Goal: Transaction & Acquisition: Purchase product/service

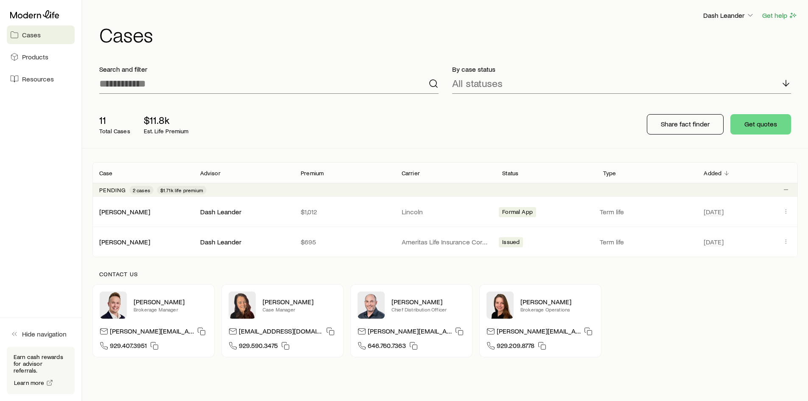
click at [333, 130] on div "11 Total Cases $11.8k Est. Life Premium" at bounding box center [229, 124] width 272 height 34
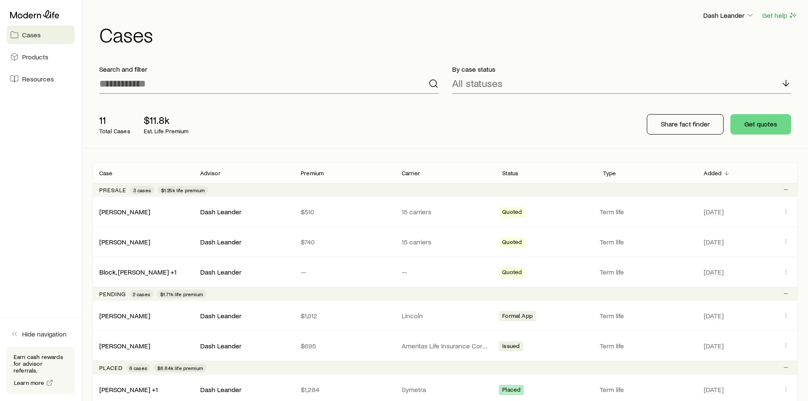
click at [355, 126] on div "11 Total Cases $11.8k Est. Life Premium" at bounding box center [229, 124] width 272 height 34
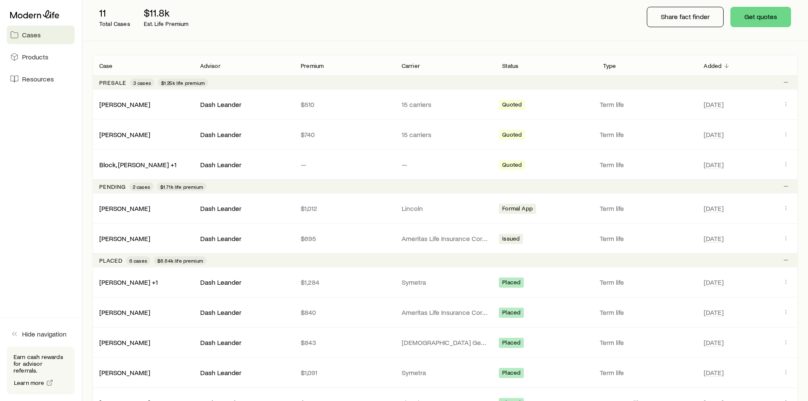
scroll to position [56, 0]
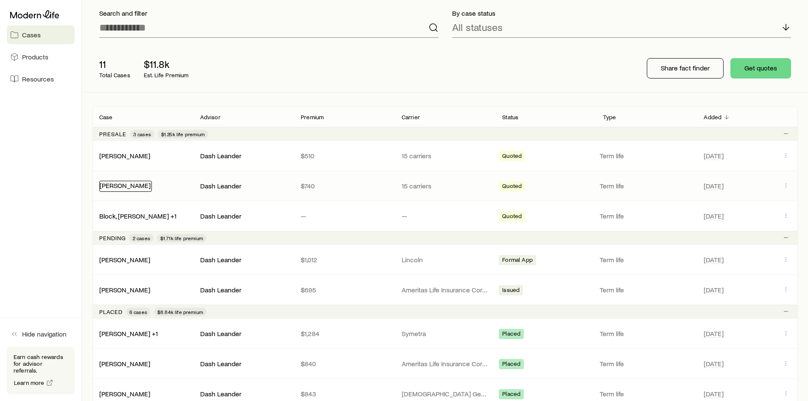
click at [124, 185] on link "[PERSON_NAME]" at bounding box center [125, 185] width 51 height 8
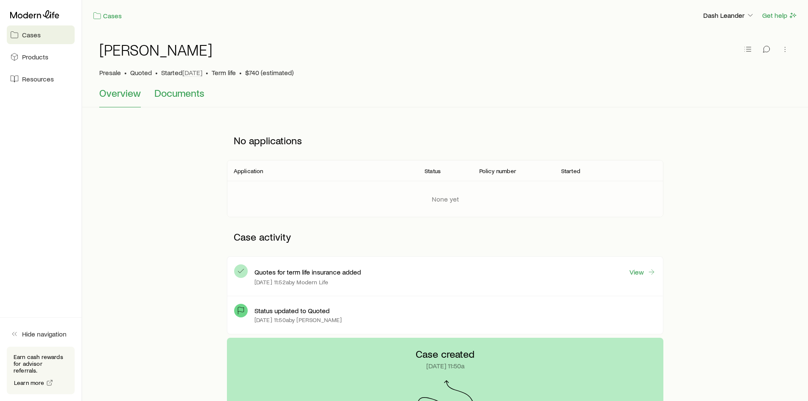
click at [176, 95] on span "Documents" at bounding box center [179, 93] width 50 height 12
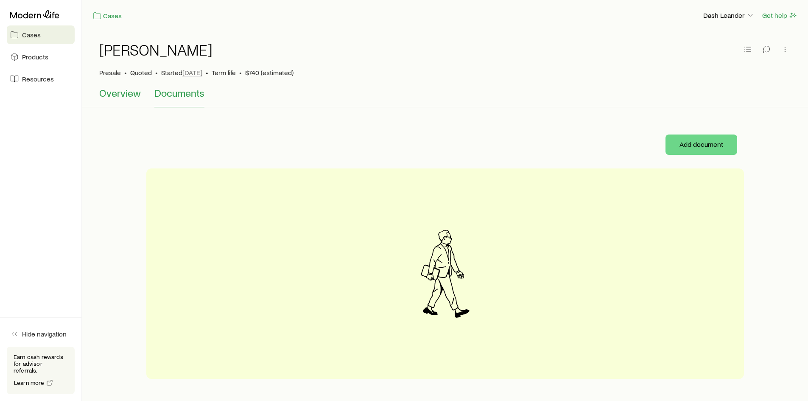
click at [129, 96] on span "Overview" at bounding box center [120, 93] width 42 height 12
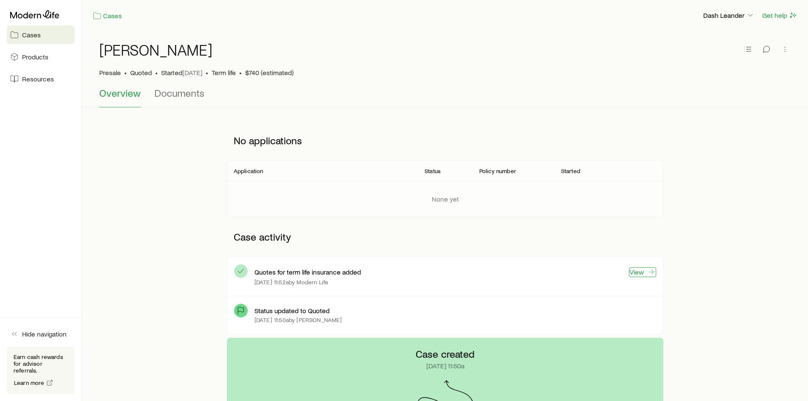
click at [639, 274] on link "View" at bounding box center [642, 272] width 27 height 10
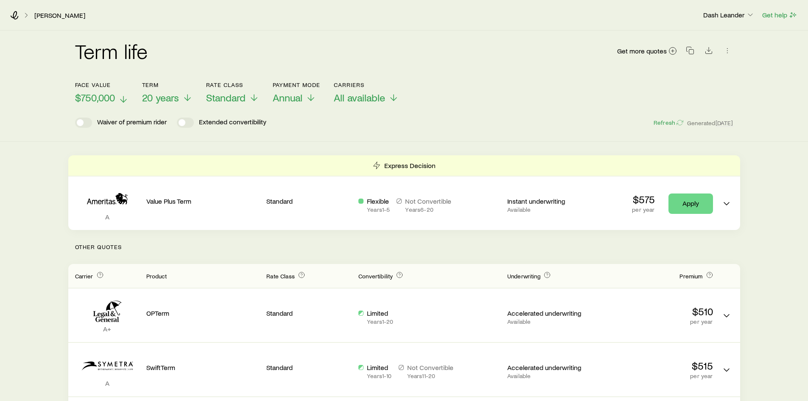
click at [114, 95] on span "$750,000" at bounding box center [95, 98] width 40 height 12
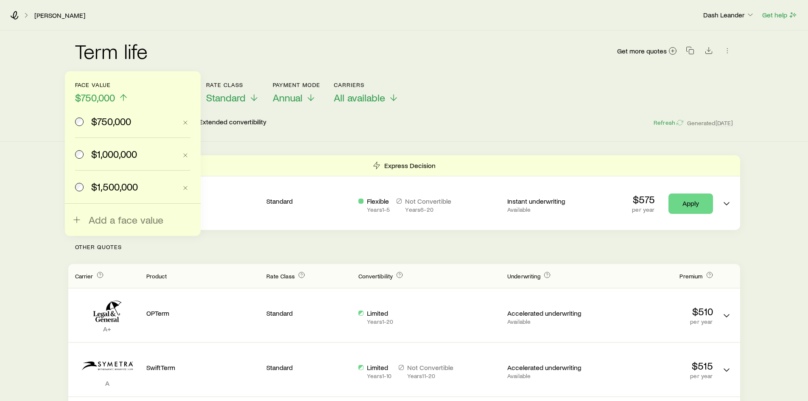
click at [511, 117] on header "Face value $750,000 $750,000 $1,000,000 $1,500,000 Add a face value Term 20 yea…" at bounding box center [404, 104] width 659 height 46
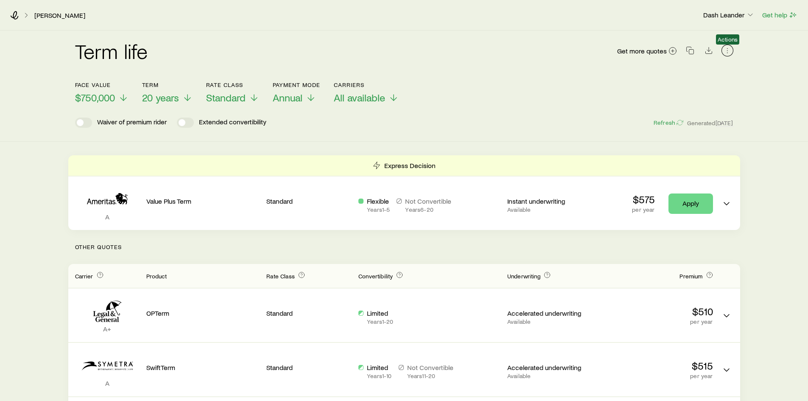
click at [724, 49] on icon "button" at bounding box center [728, 50] width 8 height 8
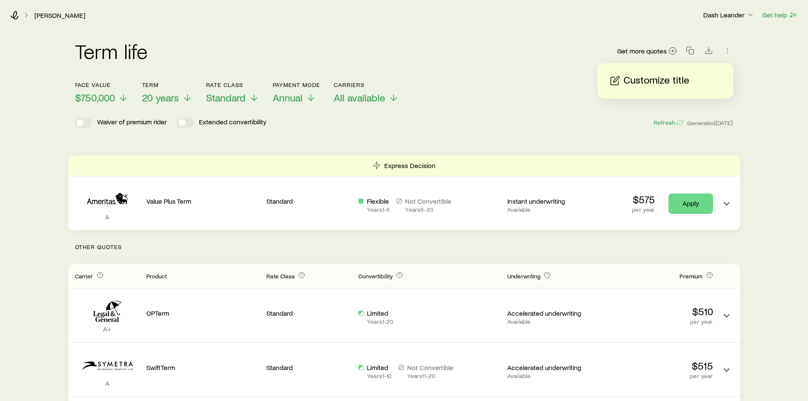
click at [775, 76] on div "Term life Get more quotes Face value $750,000 Term 20 years Rate Class Standard…" at bounding box center [404, 86] width 808 height 111
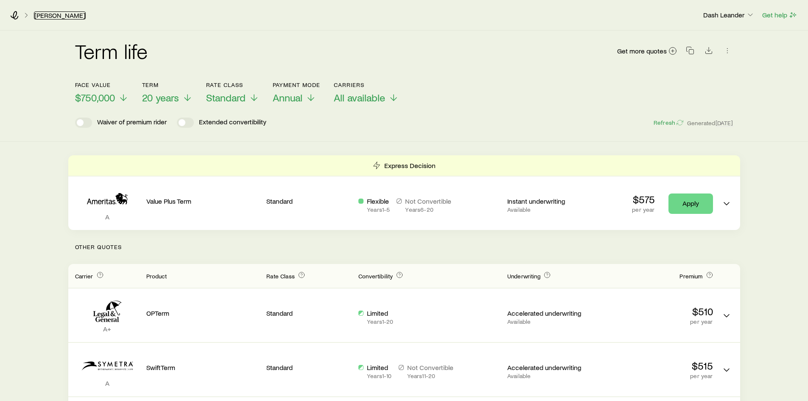
click at [61, 16] on link "[PERSON_NAME]" at bounding box center [60, 15] width 52 height 8
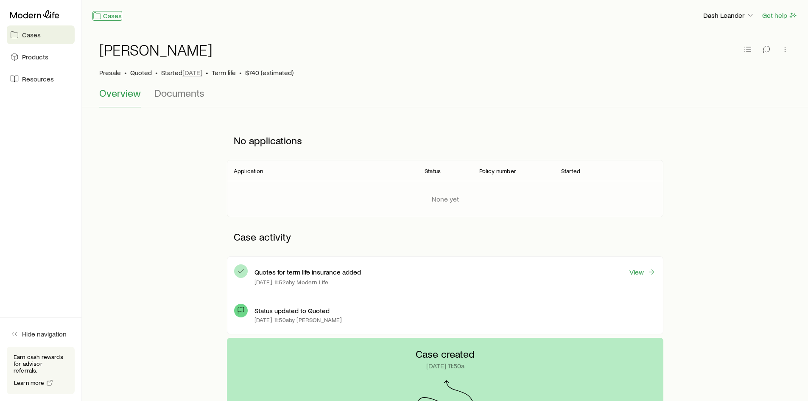
click at [104, 14] on link "Cases" at bounding box center [108, 16] width 30 height 10
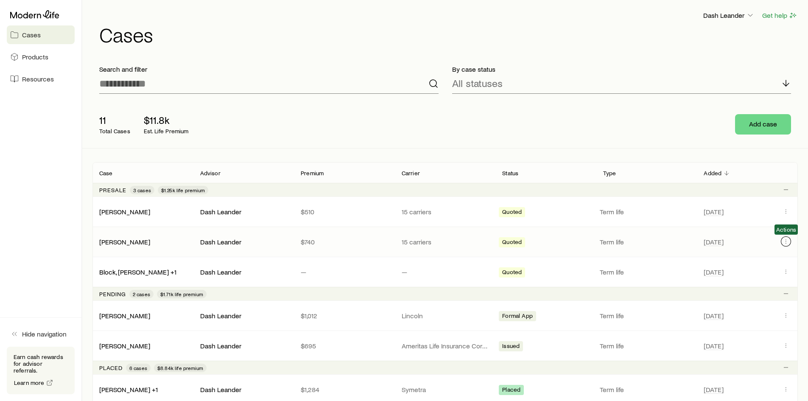
click at [789, 241] on icon "Client cases" at bounding box center [786, 241] width 7 height 7
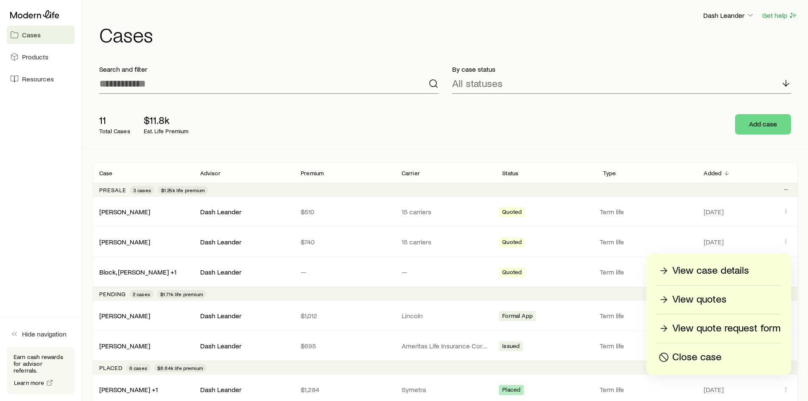
click at [712, 328] on p "View quote request form" at bounding box center [727, 329] width 108 height 14
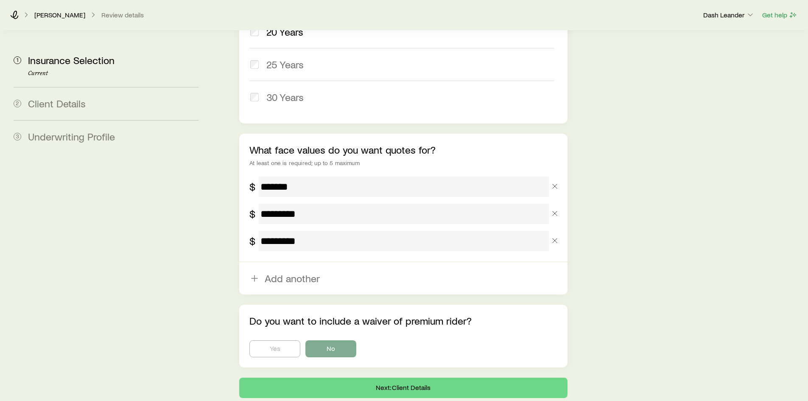
scroll to position [529, 0]
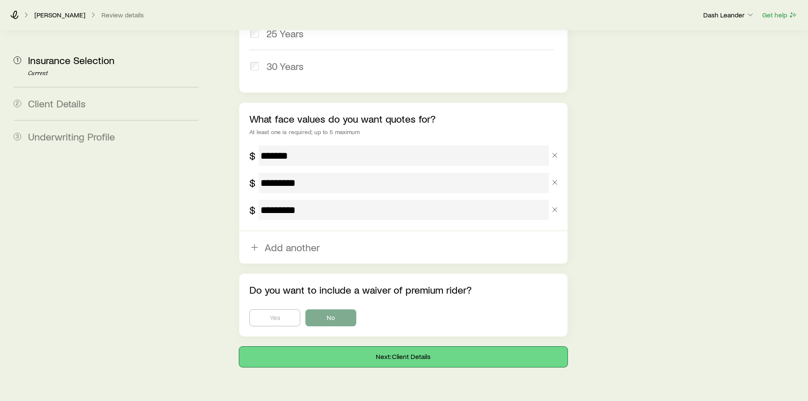
click at [390, 347] on button "Next: Client Details" at bounding box center [403, 357] width 328 height 20
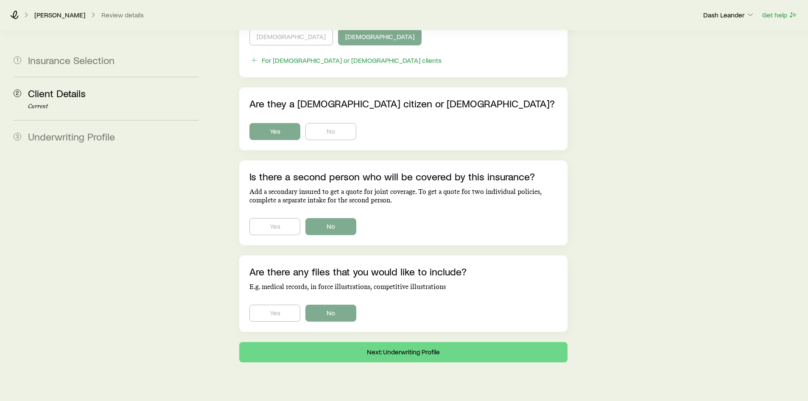
scroll to position [490, 0]
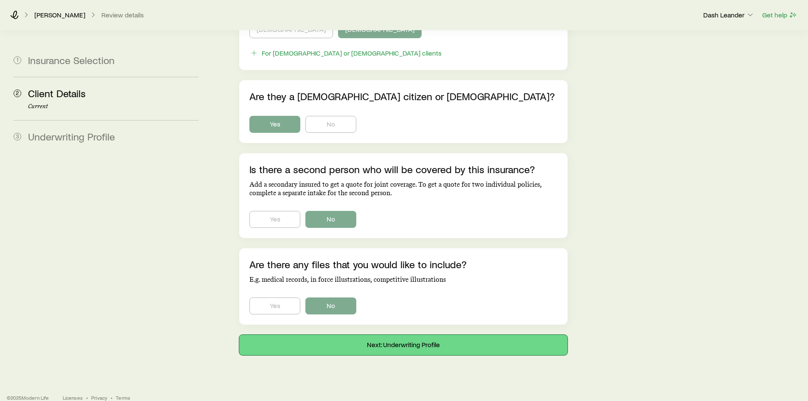
click at [408, 335] on button "Next: Underwriting Profile" at bounding box center [403, 345] width 328 height 20
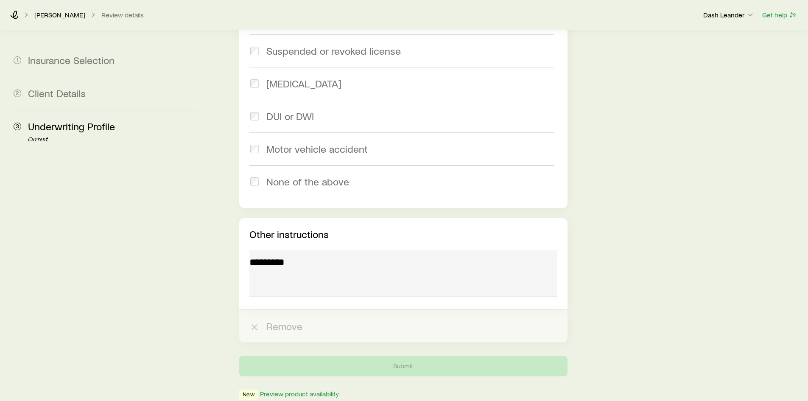
scroll to position [1221, 0]
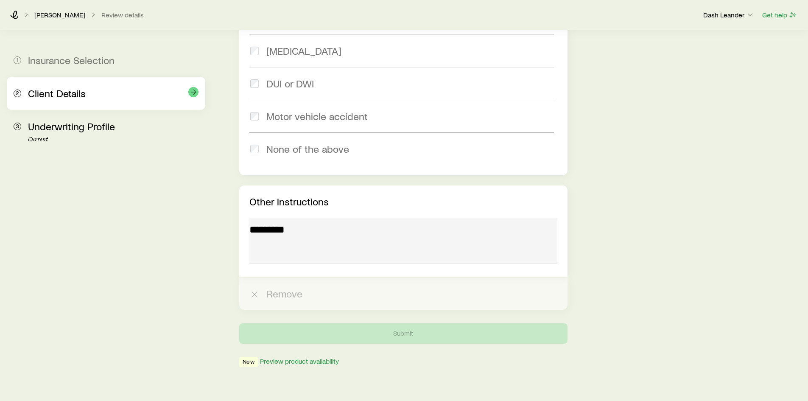
click at [80, 92] on span "Client Details" at bounding box center [57, 93] width 58 height 12
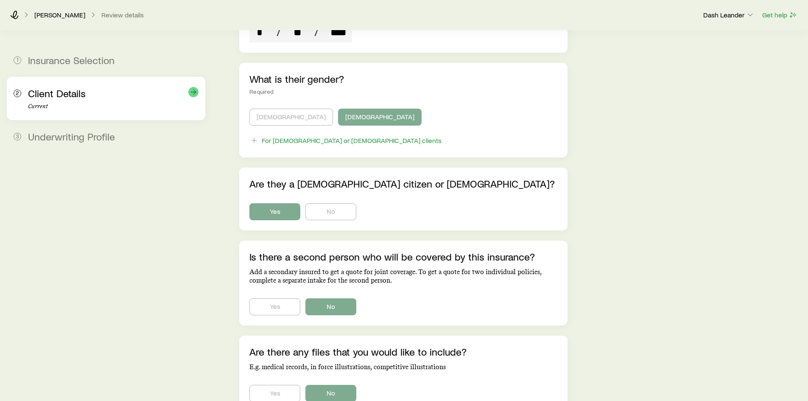
scroll to position [320, 0]
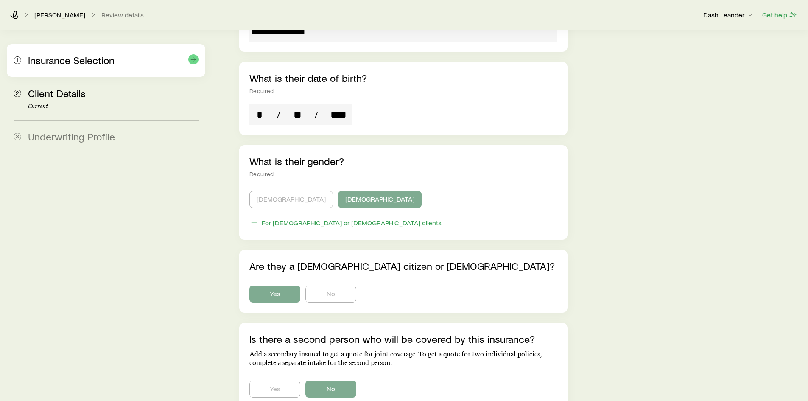
click at [57, 61] on span "Insurance Selection" at bounding box center [71, 60] width 87 height 12
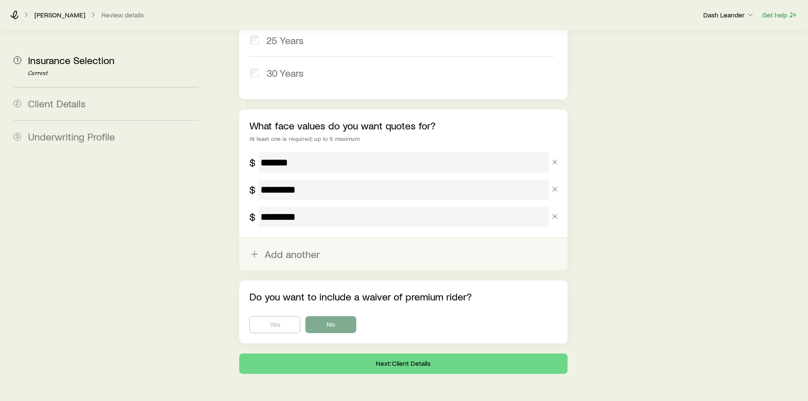
scroll to position [529, 0]
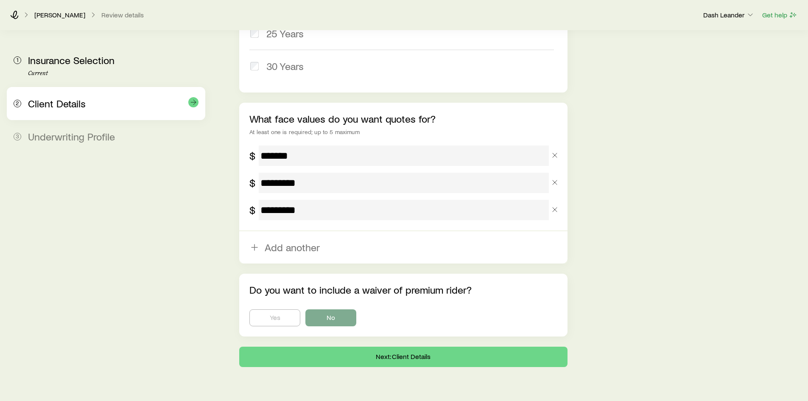
click at [71, 108] on span "Client Details" at bounding box center [57, 103] width 58 height 12
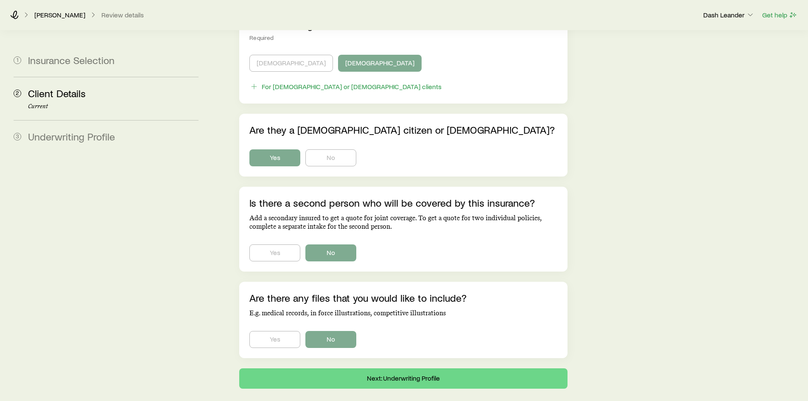
scroll to position [490, 0]
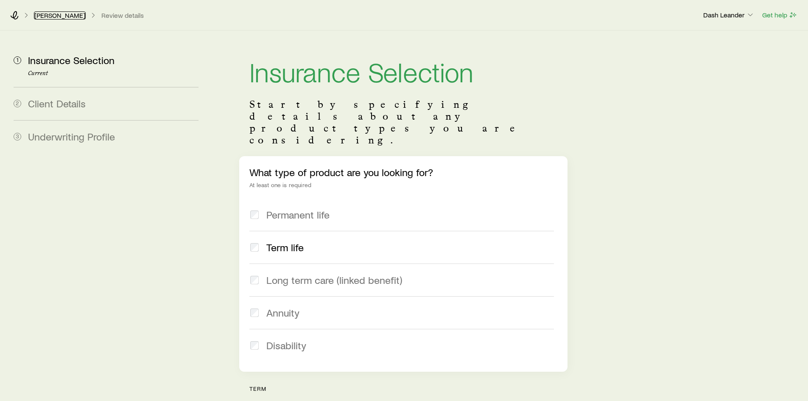
click at [50, 14] on link "[PERSON_NAME]" at bounding box center [60, 15] width 52 height 8
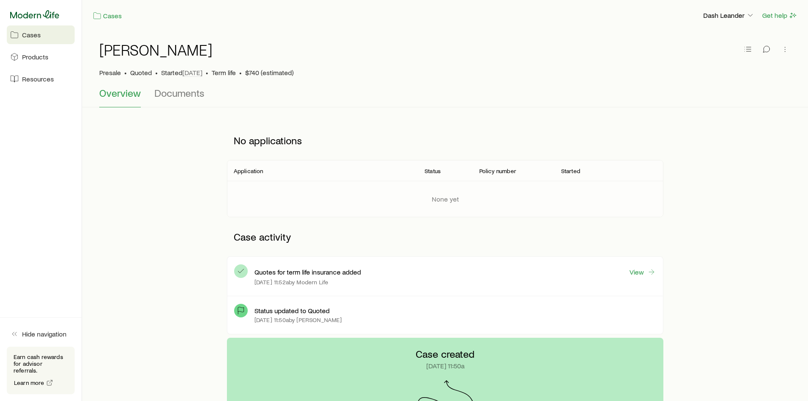
click at [21, 14] on icon at bounding box center [34, 14] width 49 height 8
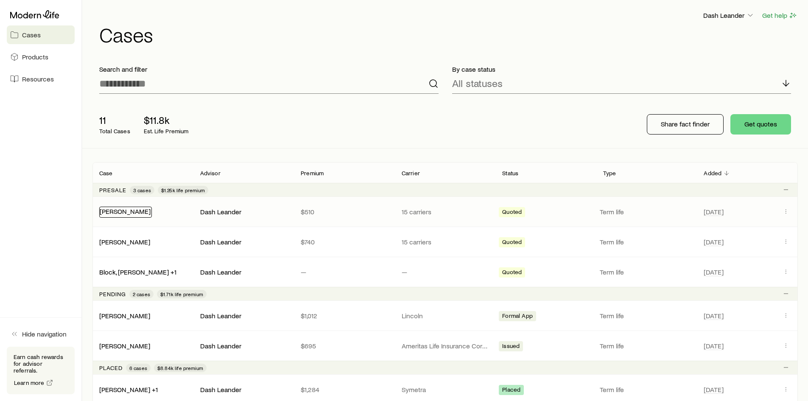
click at [117, 212] on link "[PERSON_NAME]" at bounding box center [125, 211] width 51 height 8
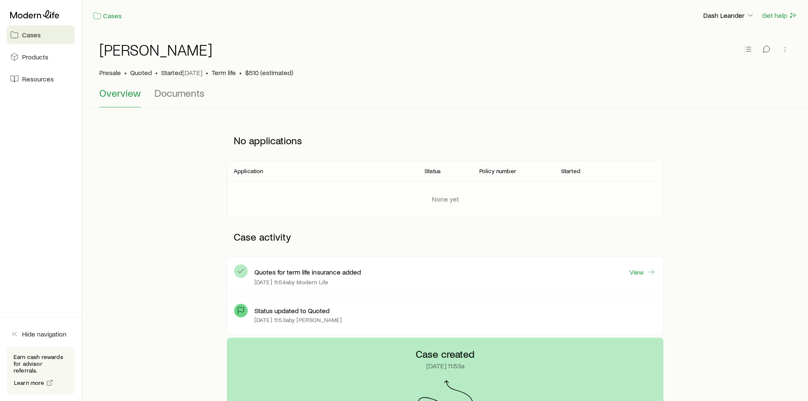
click at [31, 10] on div at bounding box center [41, 14] width 68 height 15
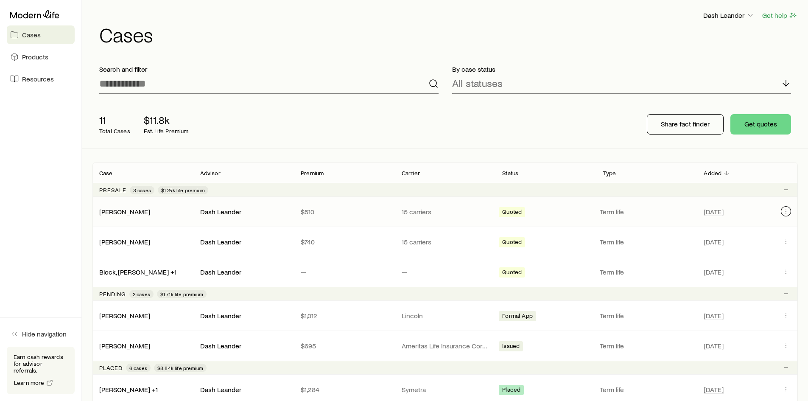
click at [781, 211] on button "Client cases" at bounding box center [786, 211] width 10 height 10
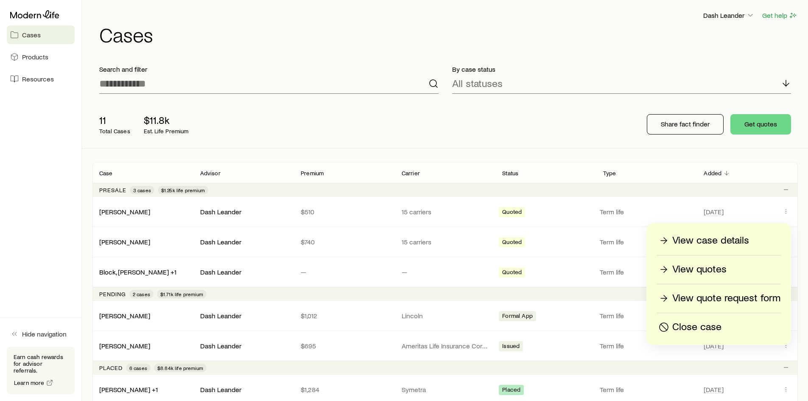
click at [716, 299] on p "View quote request form" at bounding box center [727, 299] width 108 height 14
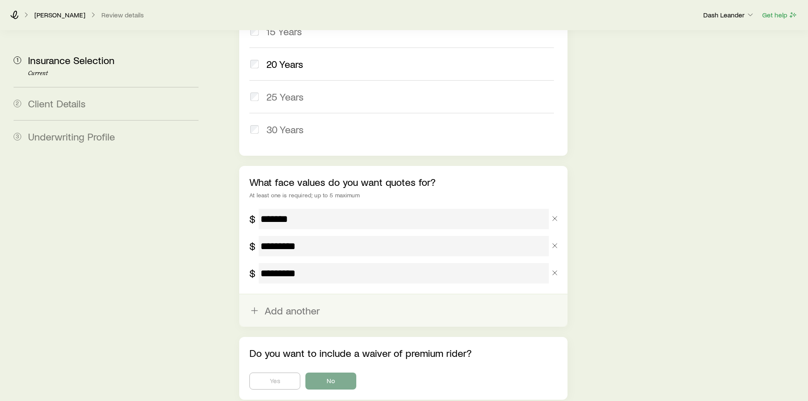
scroll to position [529, 0]
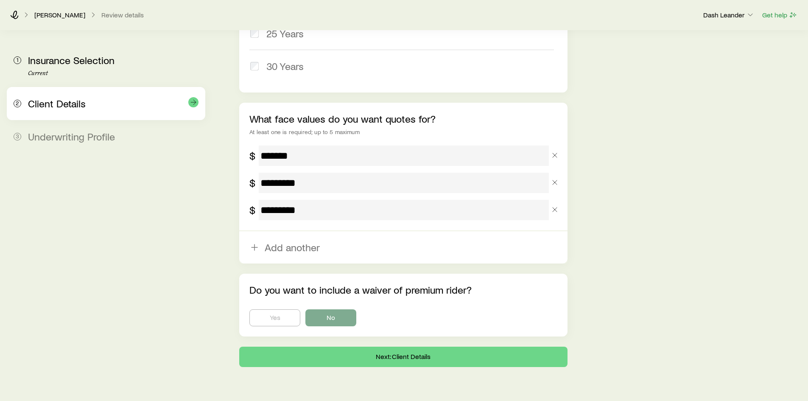
click at [73, 104] on span "Client Details" at bounding box center [57, 103] width 58 height 12
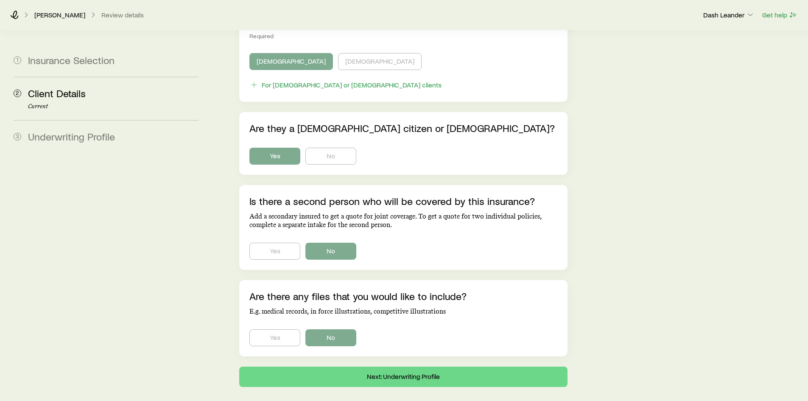
scroll to position [490, 0]
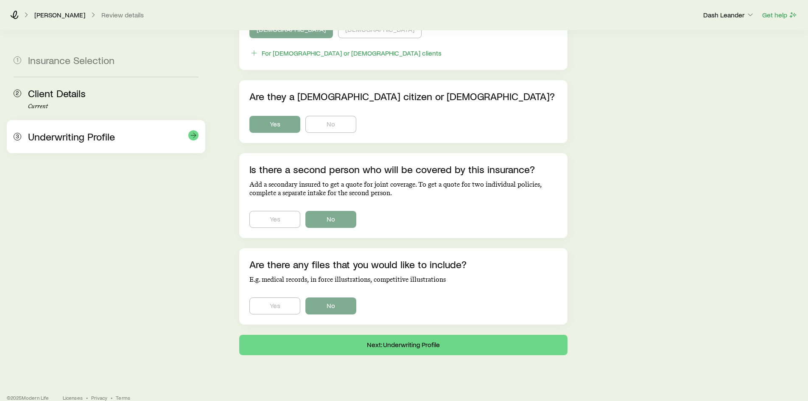
click at [82, 136] on span "Underwriting Profile" at bounding box center [71, 136] width 87 height 12
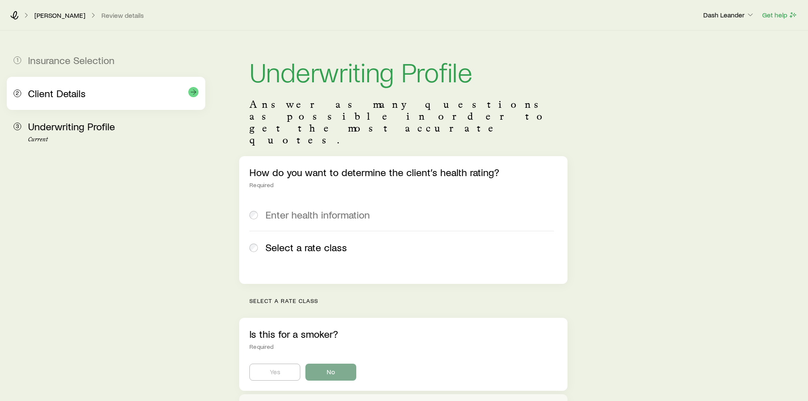
click at [100, 98] on div "Client Details" at bounding box center [113, 93] width 171 height 12
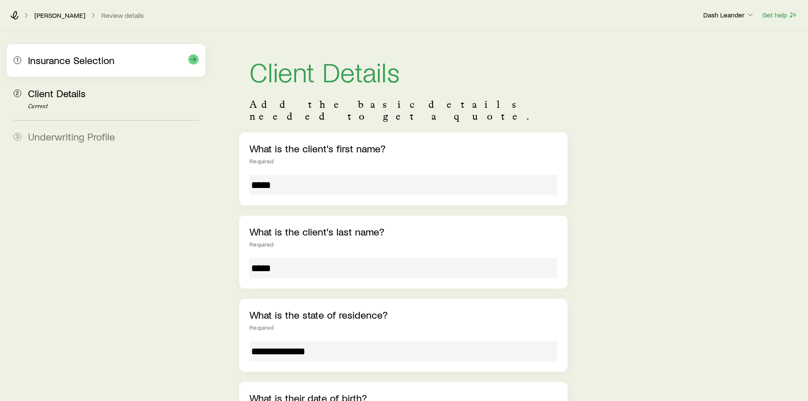
click at [80, 67] on div "1 Insurance Selection" at bounding box center [106, 60] width 185 height 33
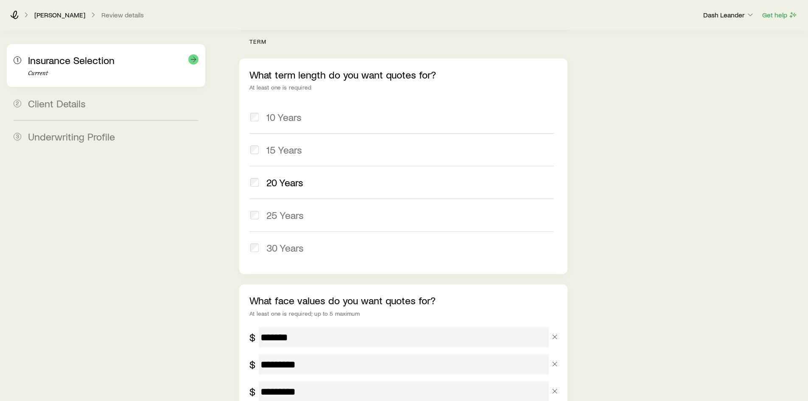
scroll to position [274, 0]
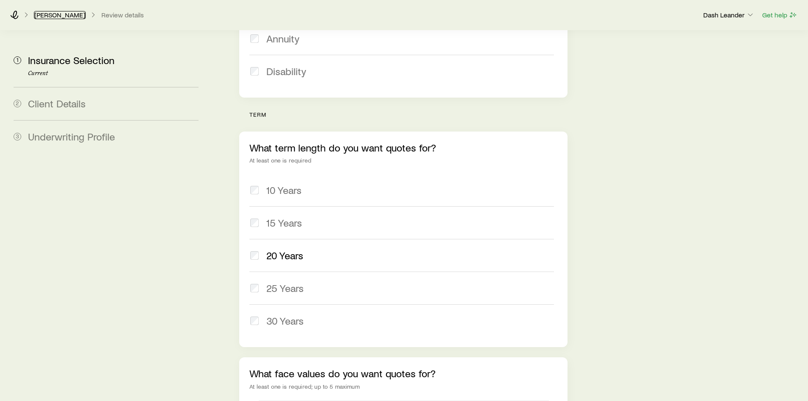
click at [51, 16] on link "[PERSON_NAME]" at bounding box center [60, 15] width 52 height 8
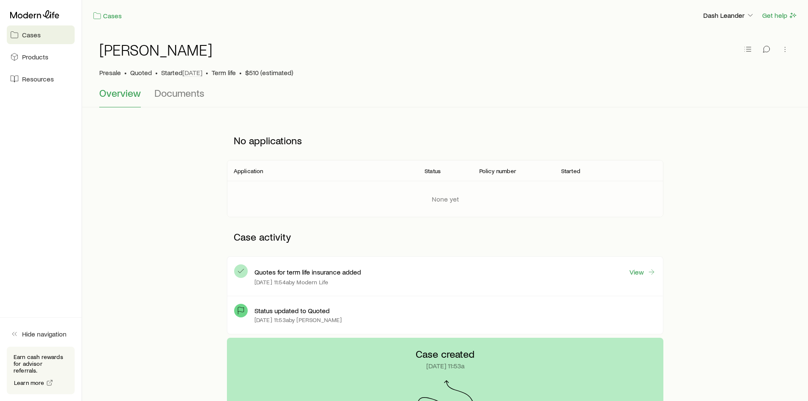
click at [48, 36] on link "Cases" at bounding box center [41, 34] width 68 height 19
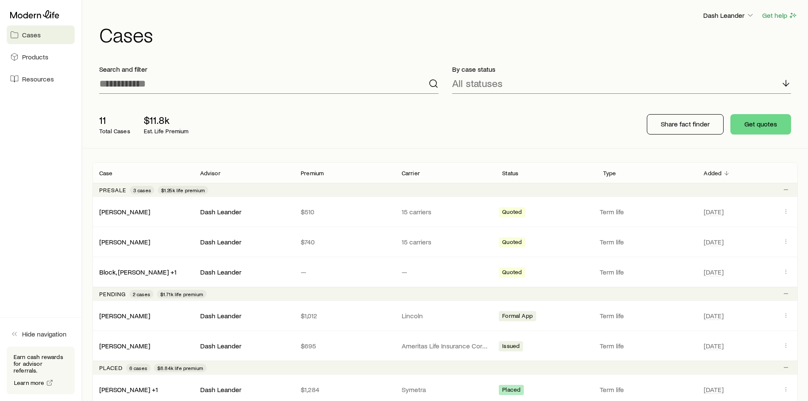
click at [36, 36] on span "Cases" at bounding box center [31, 35] width 19 height 8
click at [419, 125] on div "11 Total Cases $11.8k Est. Life Premium Share fact finder Get quotes" at bounding box center [446, 125] width 706 height 48
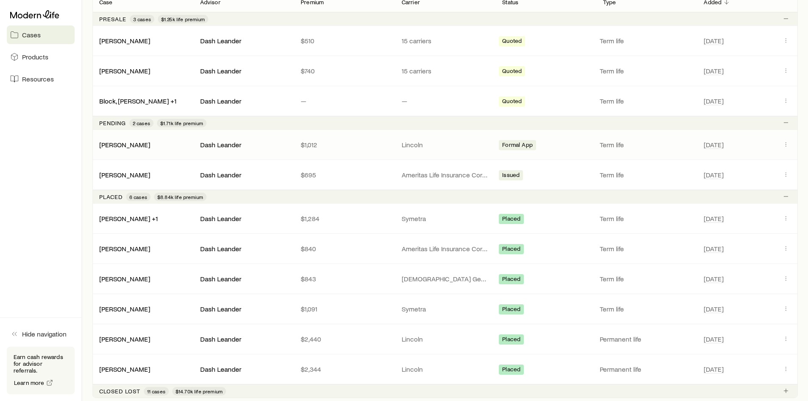
scroll to position [255, 0]
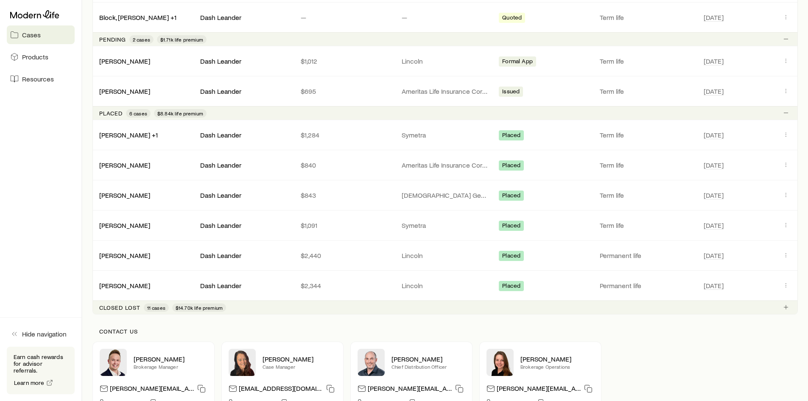
click at [159, 308] on span "11 cases" at bounding box center [156, 307] width 18 height 7
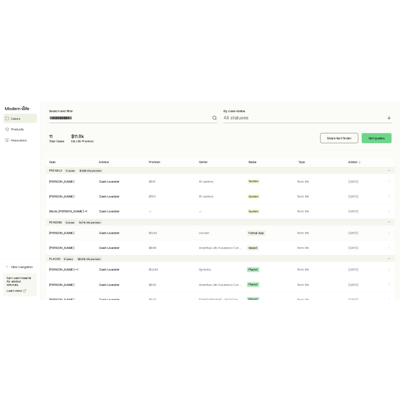
scroll to position [42, 0]
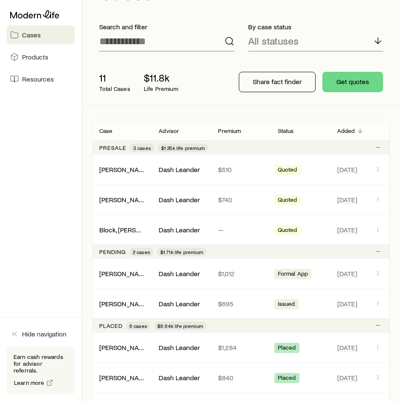
click at [245, 61] on div "11 Total Cases $11.8k Life Premium Share fact finder Get quotes" at bounding box center [242, 82] width 298 height 48
click at [231, 100] on div "11 Total Cases $11.8k Life Premium Share fact finder Get quotes" at bounding box center [242, 82] width 298 height 48
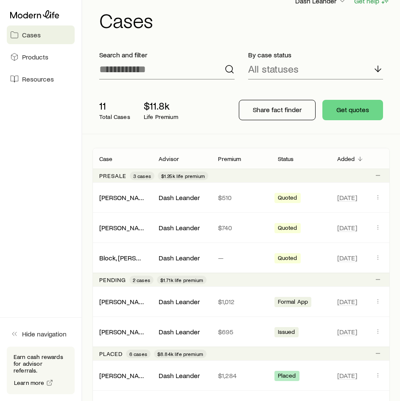
scroll to position [0, 0]
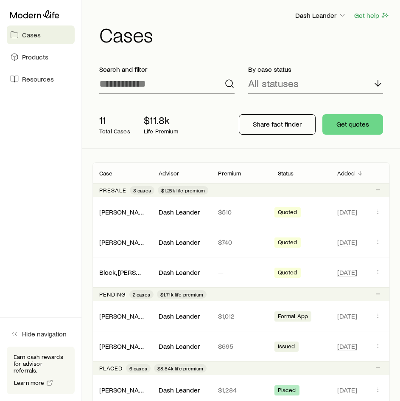
click at [222, 147] on div "11 Total Cases $11.8k Life Premium Share fact finder Get quotes" at bounding box center [242, 125] width 298 height 48
click at [249, 146] on div "11 Total Cases $11.8k Life Premium Share fact finder Get quotes" at bounding box center [242, 125] width 298 height 48
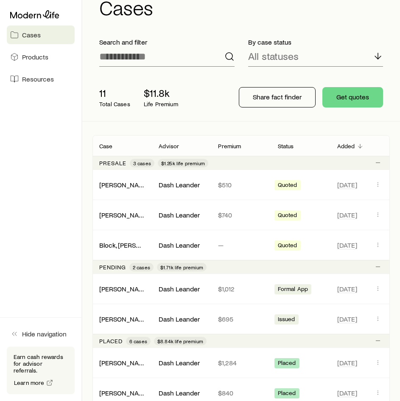
scroll to position [15, 0]
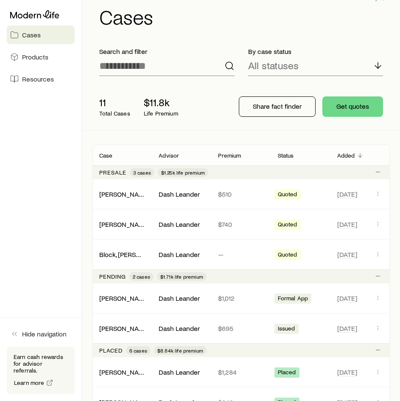
scroll to position [0, 0]
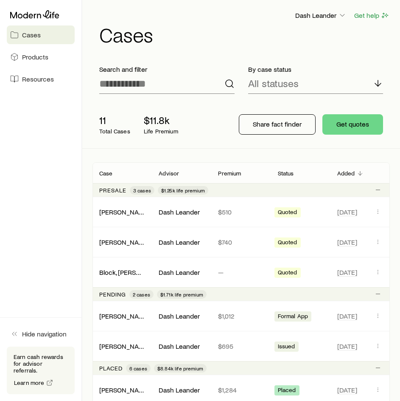
click at [250, 147] on div "11 Total Cases $11.8k Life Premium Share fact finder Get quotes" at bounding box center [242, 125] width 298 height 48
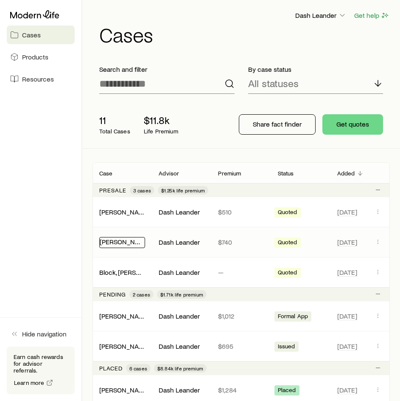
click at [126, 240] on link "[PERSON_NAME]" at bounding box center [125, 241] width 51 height 8
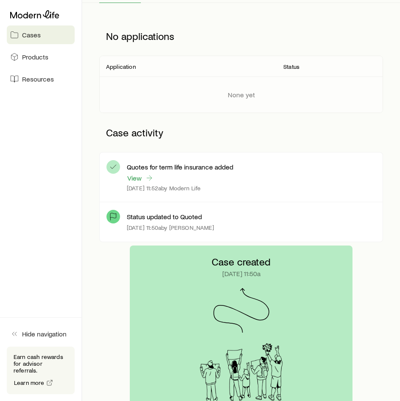
scroll to position [85, 0]
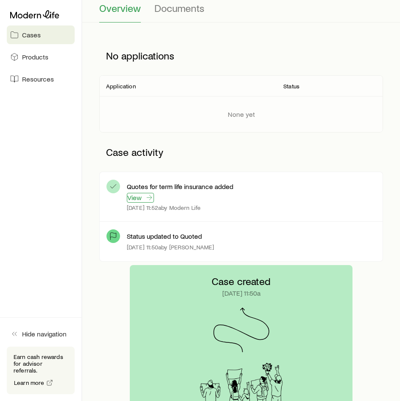
click at [141, 201] on link "View" at bounding box center [140, 198] width 27 height 10
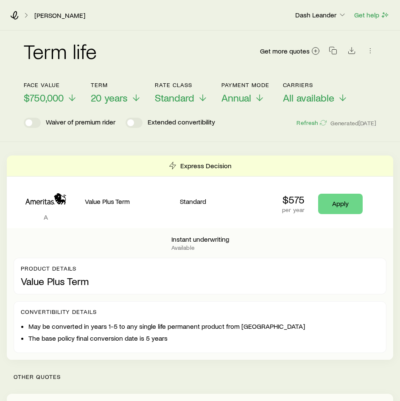
click at [204, 138] on div "Term life Get more quotes Face value $750,000 Term 20 years Rate Class Standard…" at bounding box center [200, 86] width 400 height 111
click at [55, 99] on span "$750,000" at bounding box center [44, 98] width 40 height 12
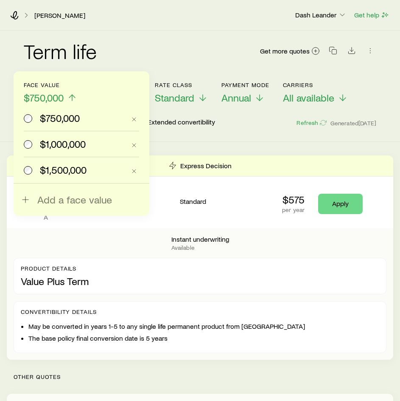
click at [58, 138] on span "$1,000,000" at bounding box center [63, 144] width 46 height 12
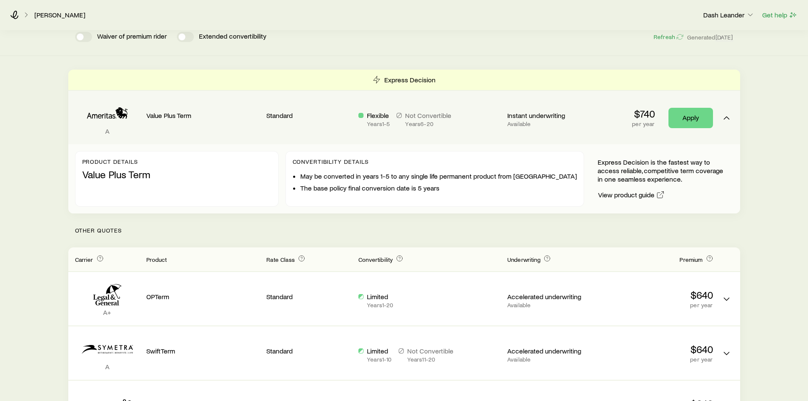
scroll to position [127, 0]
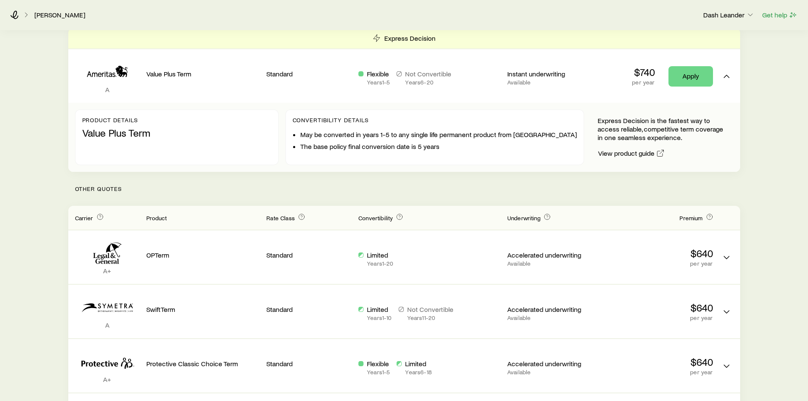
click at [441, 197] on p "Other Quotes" at bounding box center [404, 189] width 672 height 34
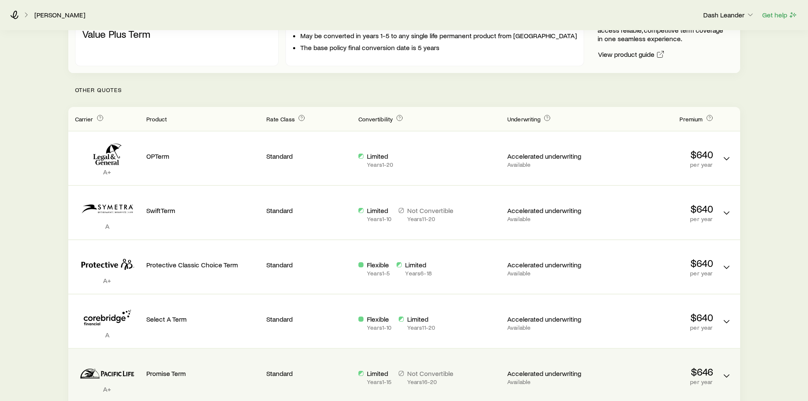
scroll to position [222, 0]
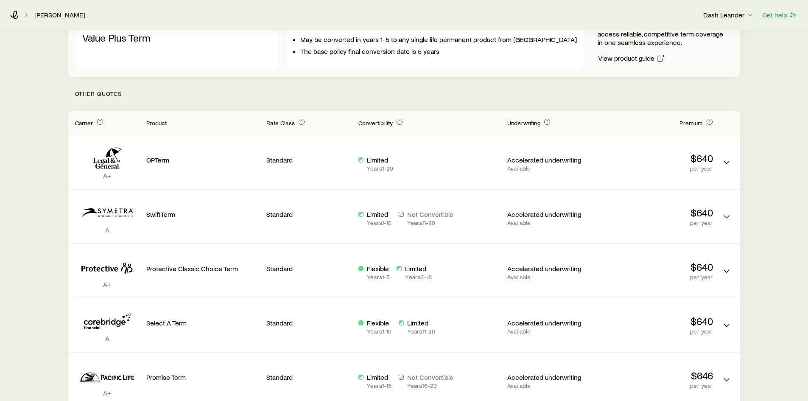
click at [386, 95] on p "Other Quotes" at bounding box center [404, 94] width 672 height 34
click at [385, 91] on p "Other Quotes" at bounding box center [404, 94] width 672 height 34
click at [402, 104] on p "Other Quotes" at bounding box center [404, 94] width 672 height 34
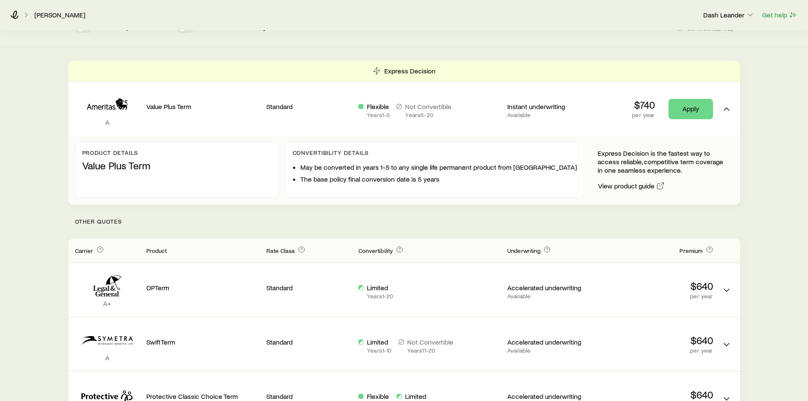
scroll to position [95, 0]
click at [386, 223] on p "Other Quotes" at bounding box center [404, 221] width 672 height 34
click at [390, 218] on p "Other Quotes" at bounding box center [404, 221] width 672 height 34
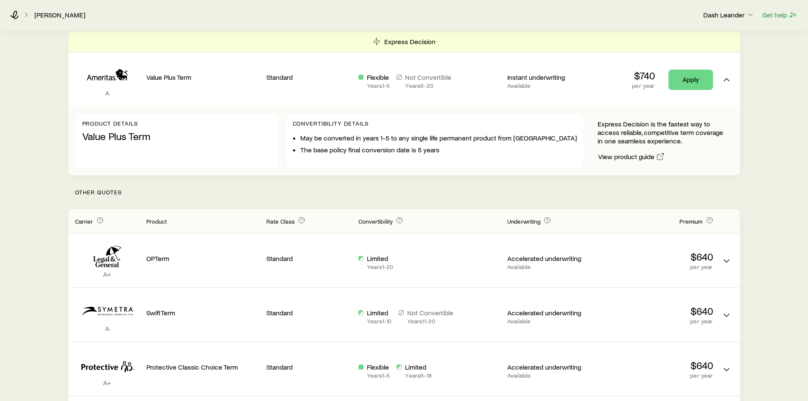
scroll to position [138, 0]
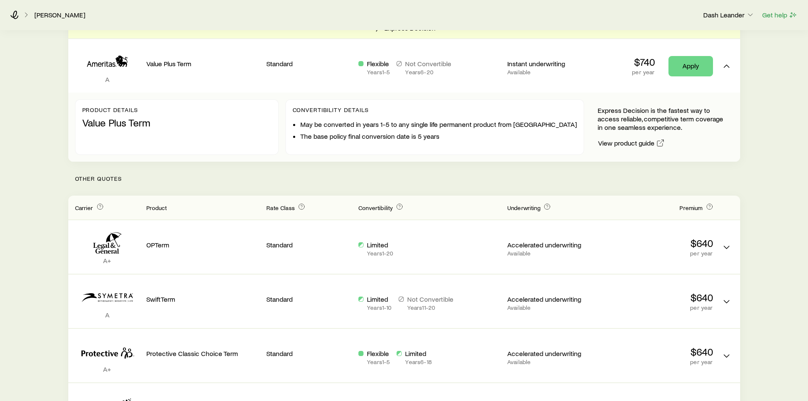
click at [396, 175] on p "Other Quotes" at bounding box center [404, 179] width 672 height 34
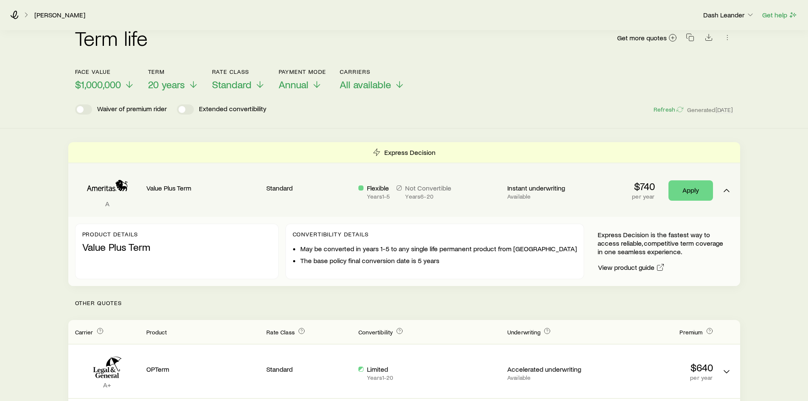
scroll to position [0, 0]
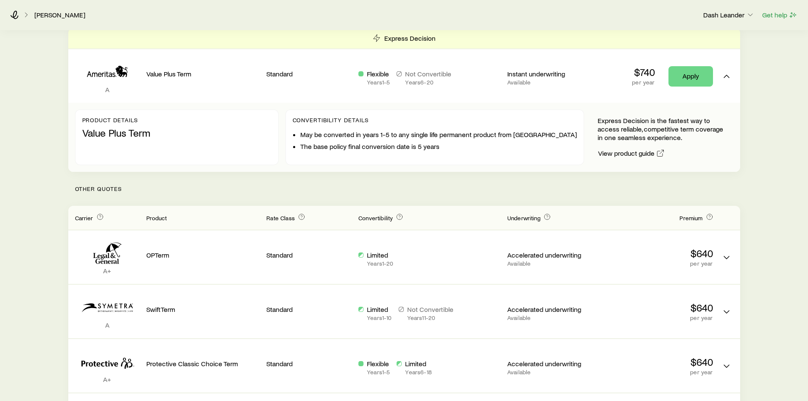
click at [401, 195] on p "Other Quotes" at bounding box center [404, 189] width 672 height 34
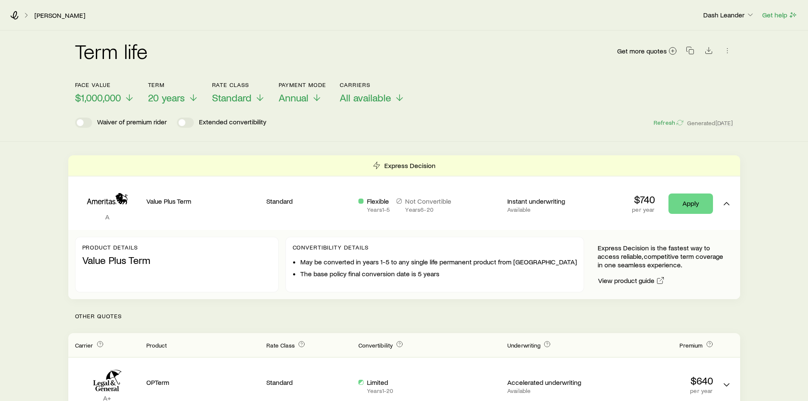
click at [408, 127] on div "Waiver of premium rider Extended convertibility Refresh Generated [DATE]" at bounding box center [404, 123] width 659 height 10
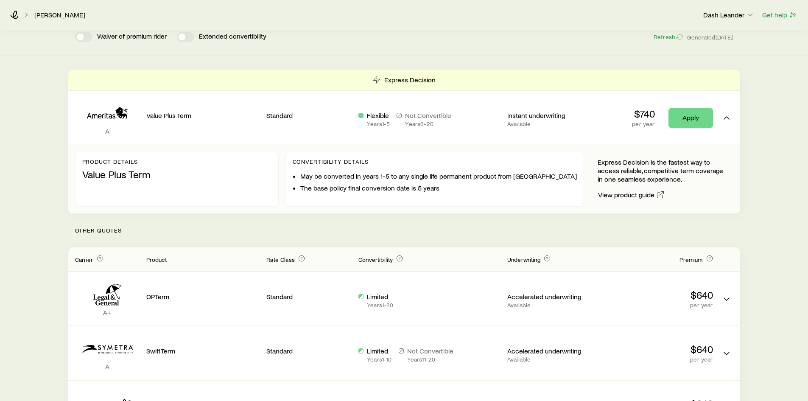
scroll to position [85, 0]
click at [398, 231] on p "Other Quotes" at bounding box center [404, 231] width 672 height 34
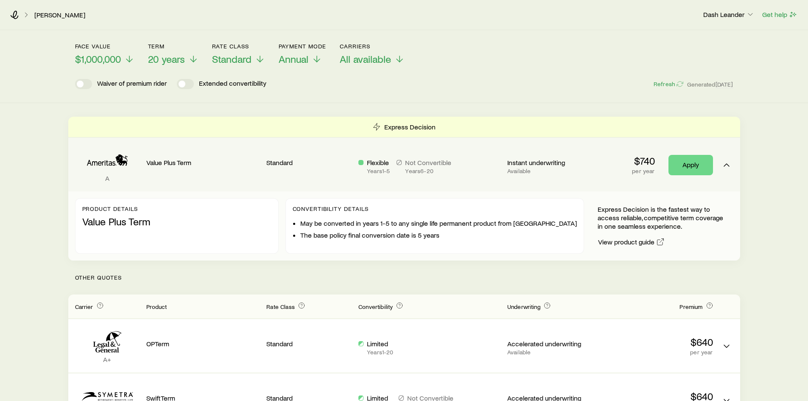
scroll to position [0, 0]
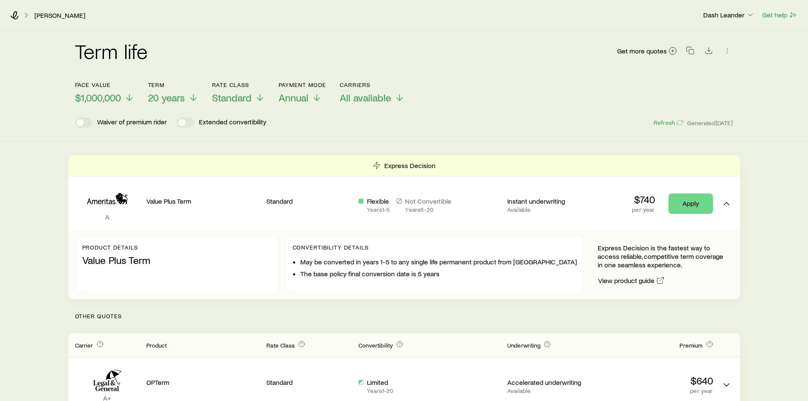
click at [401, 128] on div "Term life Get more quotes Face value $1,000,000 Term 20 years Rate Class Standa…" at bounding box center [404, 86] width 808 height 111
click at [405, 134] on div "Term life Get more quotes Face value $1,000,000 Term 20 years Rate Class Standa…" at bounding box center [404, 86] width 808 height 111
click at [407, 130] on div "Term life Get more quotes Face value $1,000,000 Term 20 years Rate Class Standa…" at bounding box center [404, 86] width 808 height 111
click at [393, 129] on div "Term life Get more quotes Face value $1,000,000 Term 20 years Rate Class Standa…" at bounding box center [404, 86] width 808 height 111
click at [394, 130] on div "Term life Get more quotes Face value $1,000,000 Term 20 years Rate Class Standa…" at bounding box center [404, 86] width 808 height 111
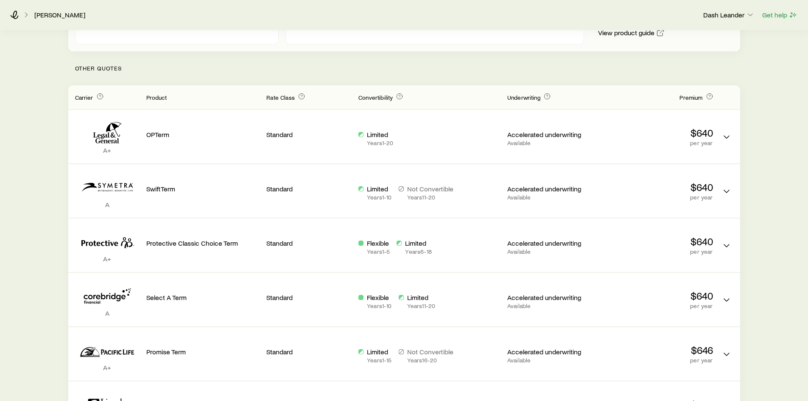
scroll to position [255, 0]
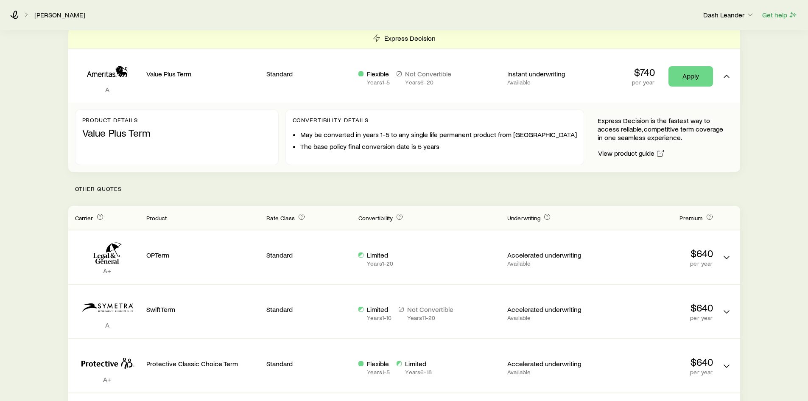
click at [400, 186] on p "Other Quotes" at bounding box center [404, 189] width 672 height 34
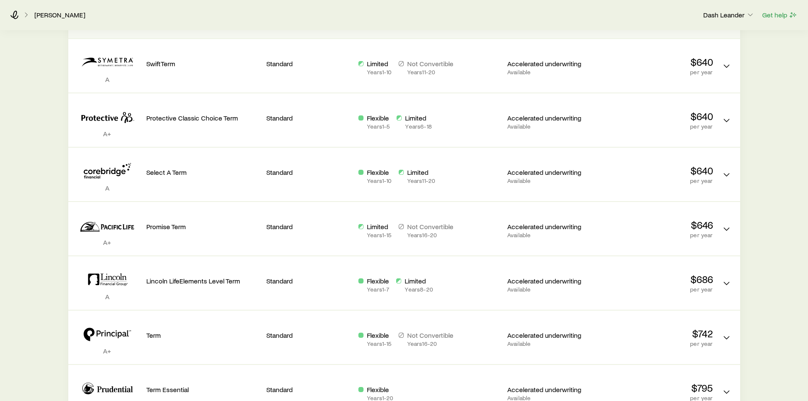
scroll to position [212, 0]
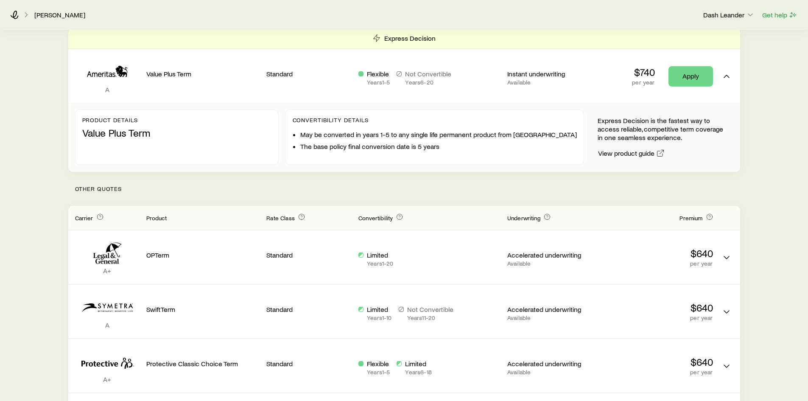
click at [397, 193] on p "Other Quotes" at bounding box center [404, 189] width 672 height 34
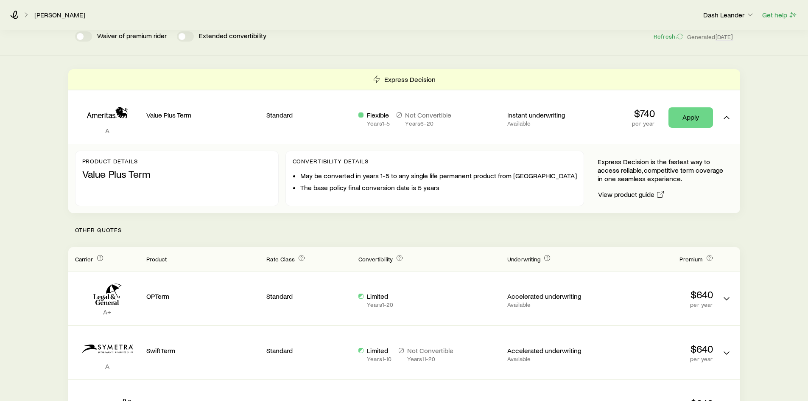
scroll to position [127, 0]
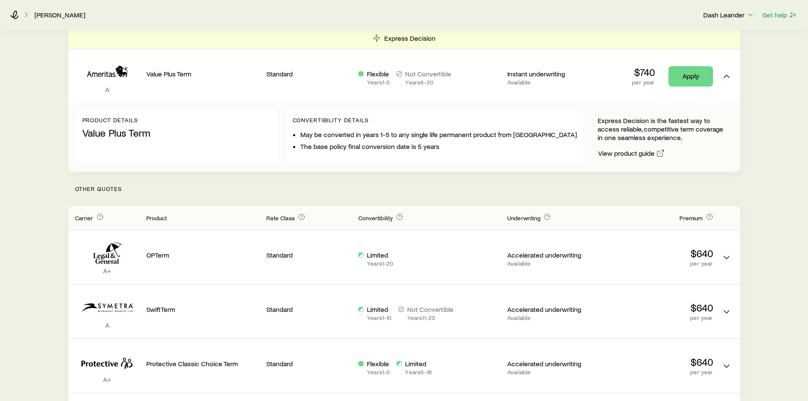
click at [401, 193] on p "Other Quotes" at bounding box center [404, 189] width 672 height 34
click at [402, 189] on p "Other Quotes" at bounding box center [404, 189] width 672 height 34
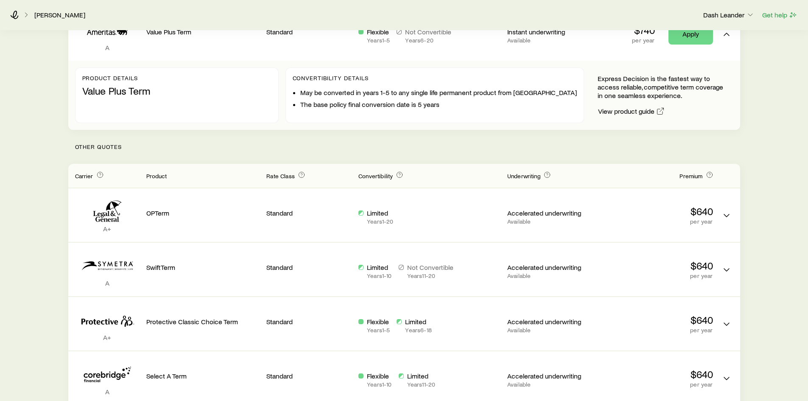
scroll to position [170, 0]
click at [399, 140] on p "Other Quotes" at bounding box center [404, 146] width 672 height 34
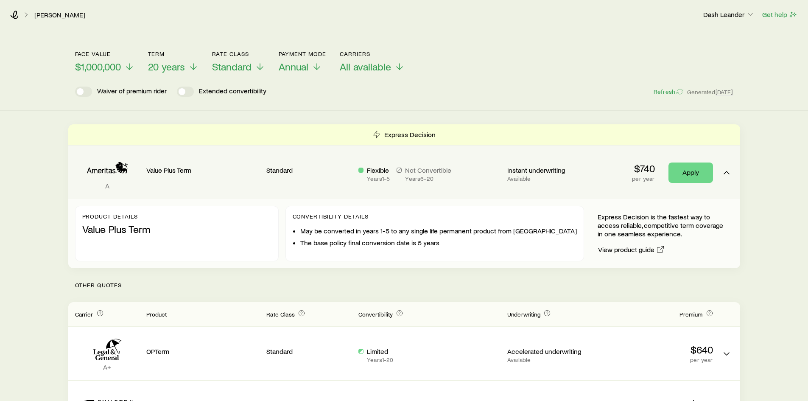
scroll to position [0, 0]
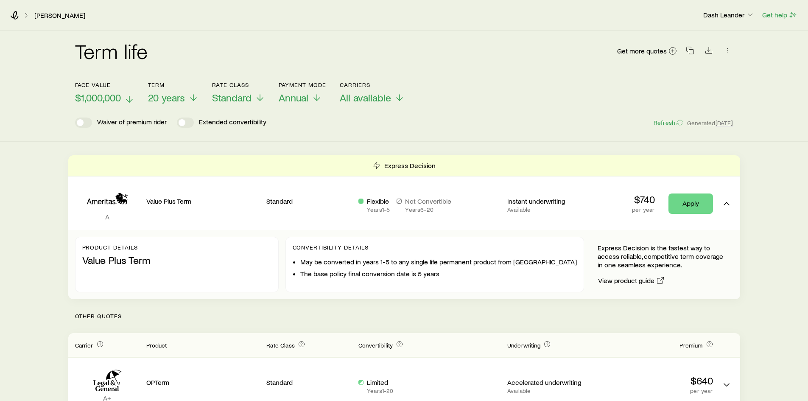
click at [113, 98] on span "$1,000,000" at bounding box center [98, 98] width 46 height 12
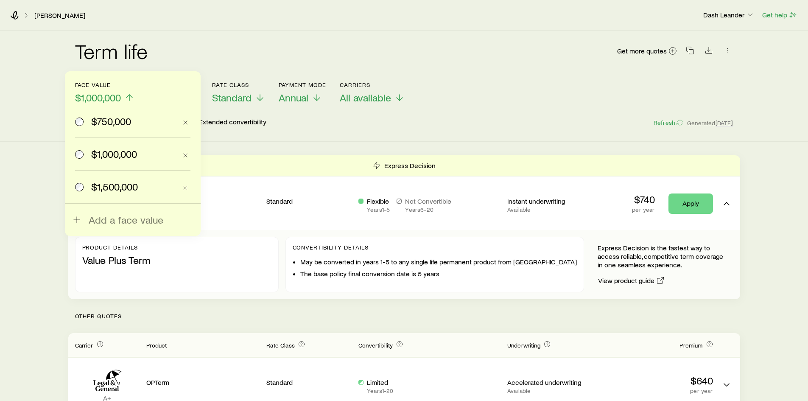
click at [410, 133] on div "Term life Get more quotes Face value $1,000,000 $750,000 $1,000,000 $1,500,000 …" at bounding box center [404, 86] width 808 height 111
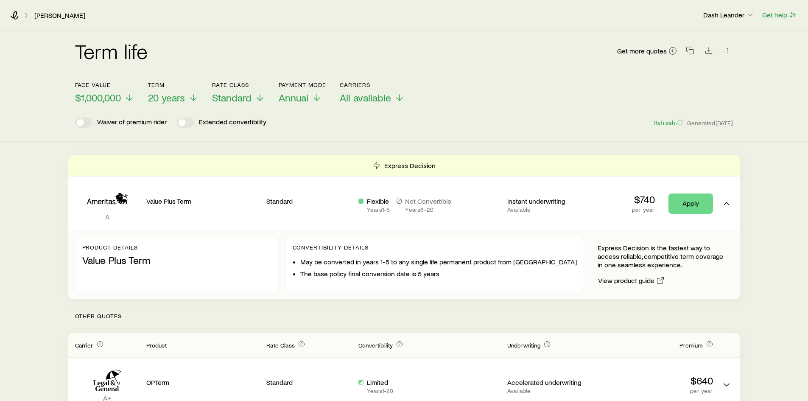
click at [409, 131] on div "Term life Get more quotes Face value $1,000,000 Term 20 years Rate Class Standa…" at bounding box center [404, 86] width 808 height 111
click at [418, 121] on div "Waiver of premium rider Extended convertibility Refresh Generated [DATE]" at bounding box center [404, 123] width 659 height 10
click at [416, 126] on div "Waiver of premium rider Extended convertibility Refresh Generated [DATE]" at bounding box center [404, 123] width 659 height 10
click at [433, 123] on div "Waiver of premium rider Extended convertibility Refresh Generated [DATE]" at bounding box center [404, 123] width 659 height 10
click at [399, 122] on div "Waiver of premium rider Extended convertibility Refresh Generated [DATE]" at bounding box center [404, 123] width 659 height 10
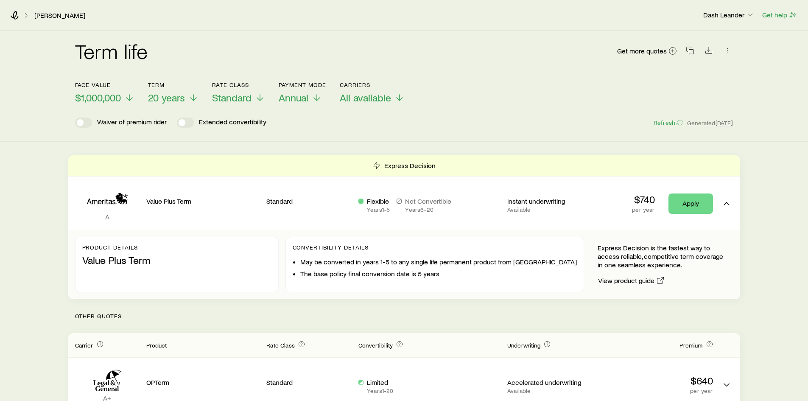
click at [426, 124] on div "Waiver of premium rider Extended convertibility Refresh Generated [DATE]" at bounding box center [404, 123] width 659 height 10
drag, startPoint x: 411, startPoint y: 126, endPoint x: 396, endPoint y: 23, distance: 103.3
click at [411, 124] on div "Waiver of premium rider Extended convertibility Refresh Generated [DATE]" at bounding box center [404, 123] width 659 height 10
click at [408, 135] on div "Term life Get more quotes Face value $1,000,000 Term 20 years Rate Class Standa…" at bounding box center [404, 86] width 808 height 111
click at [409, 129] on div "Term life Get more quotes Face value $1,000,000 Term 20 years Rate Class Standa…" at bounding box center [404, 86] width 808 height 111
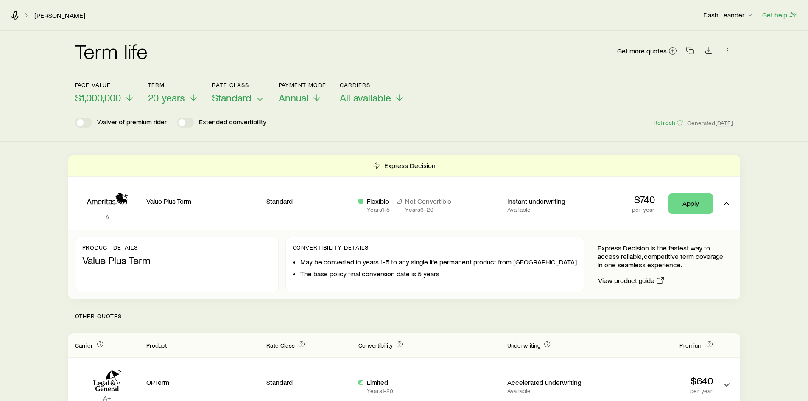
click at [417, 134] on div "Term life Get more quotes Face value $1,000,000 Term 20 years Rate Class Standa…" at bounding box center [404, 86] width 808 height 111
click at [410, 127] on div "Waiver of premium rider Extended convertibility Refresh Generated [DATE]" at bounding box center [404, 123] width 659 height 10
click at [410, 128] on div "Term life Get more quotes Face value $1,000,000 Term 20 years Rate Class Standa…" at bounding box center [404, 86] width 808 height 111
click at [409, 133] on div "Term life Get more quotes Face value $1,000,000 Term 20 years Rate Class Standa…" at bounding box center [404, 86] width 808 height 111
click at [399, 132] on div "Term life Get more quotes Face value $1,000,000 Term 20 years Rate Class Standa…" at bounding box center [404, 86] width 808 height 111
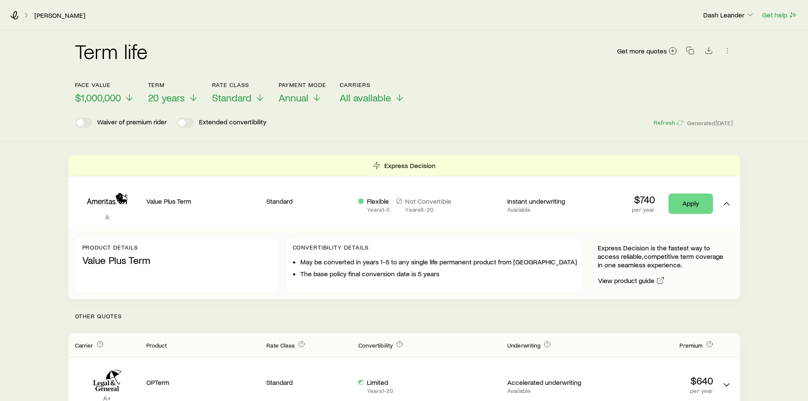
click at [400, 126] on div "Waiver of premium rider Extended convertibility Refresh Generated [DATE]" at bounding box center [404, 123] width 659 height 10
click at [401, 130] on div "Term life Get more quotes Face value $1,000,000 Term 20 years Rate Class Standa…" at bounding box center [404, 86] width 808 height 111
click at [388, 124] on div "Waiver of premium rider Extended convertibility Refresh Generated [DATE]" at bounding box center [404, 123] width 659 height 10
click at [385, 125] on div "Waiver of premium rider Extended convertibility Refresh Generated [DATE]" at bounding box center [404, 123] width 659 height 10
click at [392, 124] on div "Waiver of premium rider Extended convertibility Refresh Generated [DATE]" at bounding box center [404, 123] width 659 height 10
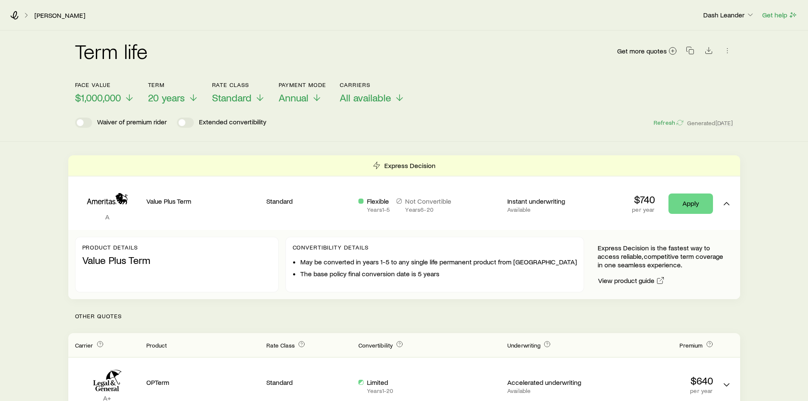
click at [385, 126] on div "Waiver of premium rider Extended convertibility Refresh Generated [DATE]" at bounding box center [404, 123] width 659 height 10
click at [396, 128] on div "Term life Get more quotes Face value $1,000,000 Term 20 years Rate Class Standa…" at bounding box center [404, 86] width 808 height 111
click at [394, 129] on div "Term life Get more quotes Face value $1,000,000 Term 20 years Rate Class Standa…" at bounding box center [404, 86] width 808 height 111
click at [396, 128] on div "Term life Get more quotes Face value $1,000,000 Term 20 years Rate Class Standa…" at bounding box center [404, 86] width 808 height 111
click at [391, 123] on div "Waiver of premium rider Extended convertibility Refresh Generated [DATE]" at bounding box center [404, 123] width 659 height 10
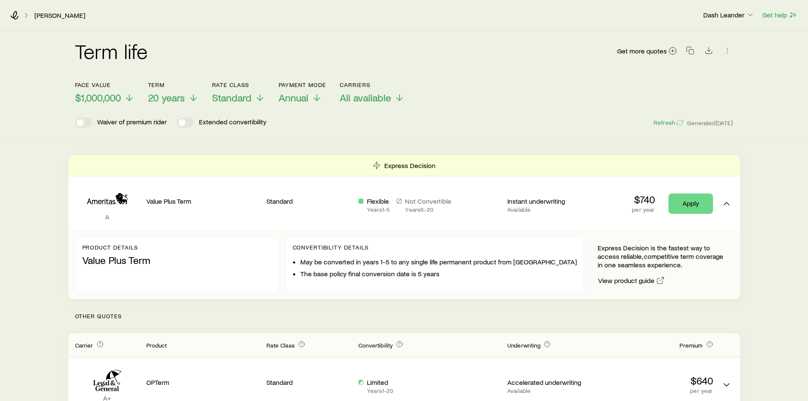
click at [389, 126] on div "Waiver of premium rider Extended convertibility Refresh Generated [DATE]" at bounding box center [404, 123] width 659 height 10
click at [388, 126] on div "Waiver of premium rider Extended convertibility Refresh Generated [DATE]" at bounding box center [404, 123] width 659 height 10
click at [396, 127] on div "Waiver of premium rider Extended convertibility Refresh Generated [DATE]" at bounding box center [404, 123] width 659 height 10
click at [391, 126] on div "Waiver of premium rider Extended convertibility Refresh Generated [DATE]" at bounding box center [404, 123] width 659 height 10
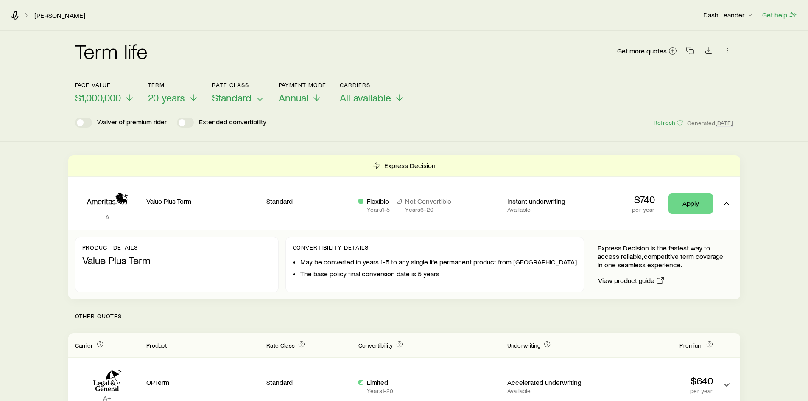
click at [407, 125] on div "Waiver of premium rider Extended convertibility Refresh Generated [DATE]" at bounding box center [404, 123] width 659 height 10
click at [400, 129] on div "Term life Get more quotes Face value $1,000,000 Term 20 years Rate Class Standa…" at bounding box center [404, 86] width 808 height 111
click at [378, 132] on div "Term life Get more quotes Face value $1,000,000 Term 20 years Rate Class Standa…" at bounding box center [404, 86] width 808 height 111
click at [376, 125] on div "Waiver of premium rider Extended convertibility Refresh Generated [DATE]" at bounding box center [404, 123] width 659 height 10
click at [376, 124] on div "Waiver of premium rider Extended convertibility Refresh Generated [DATE]" at bounding box center [404, 123] width 659 height 10
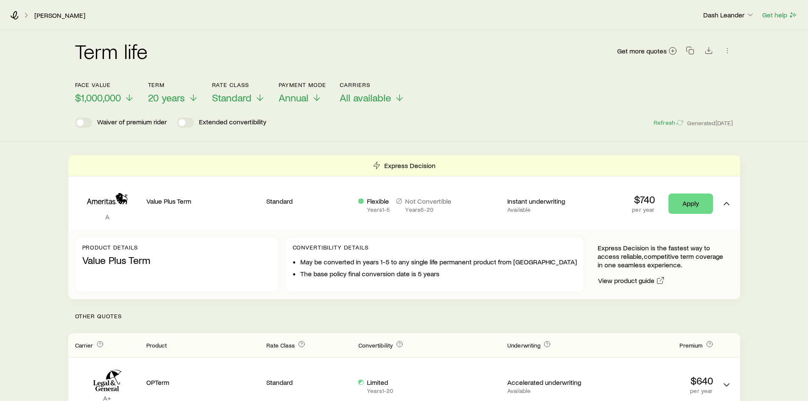
click at [399, 127] on div "Waiver of premium rider Extended convertibility Refresh Generated [DATE]" at bounding box center [404, 123] width 659 height 10
click at [397, 128] on div "Term life Get more quotes Face value $1,000,000 Term 20 years Rate Class Standa…" at bounding box center [404, 86] width 808 height 111
drag, startPoint x: 410, startPoint y: 133, endPoint x: 374, endPoint y: 87, distance: 58.7
click at [410, 132] on div "Term life Get more quotes Face value $1,000,000 Term 20 years Rate Class Standa…" at bounding box center [404, 86] width 808 height 111
click at [424, 129] on div "Term life Get more quotes Face value $1,000,000 Term 20 years Rate Class Standa…" at bounding box center [404, 86] width 808 height 111
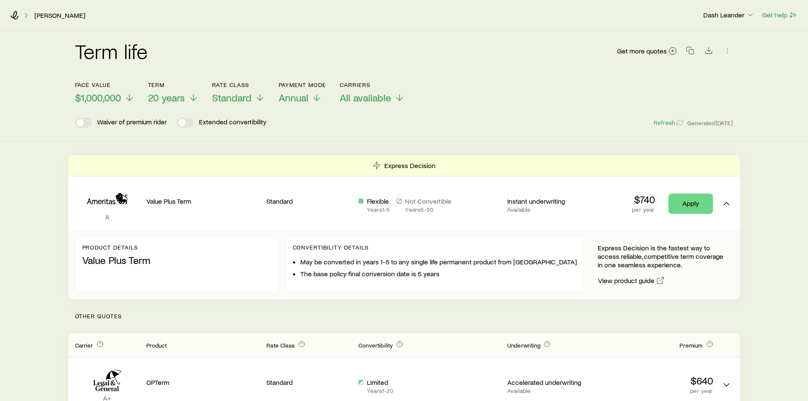
click at [400, 133] on div "Term life Get more quotes Face value $1,000,000 Term 20 years Rate Class Standa…" at bounding box center [404, 86] width 808 height 111
click at [400, 132] on div "Term life Get more quotes Face value $1,000,000 Term 20 years Rate Class Standa…" at bounding box center [404, 86] width 808 height 111
click at [389, 125] on div "Waiver of premium rider Extended convertibility Refresh Generated [DATE]" at bounding box center [404, 123] width 659 height 10
click at [418, 127] on div "Waiver of premium rider Extended convertibility Refresh Generated [DATE]" at bounding box center [404, 123] width 659 height 10
click at [419, 134] on div "Term life Get more quotes Face value $1,000,000 Term 20 years Rate Class Standa…" at bounding box center [404, 86] width 808 height 111
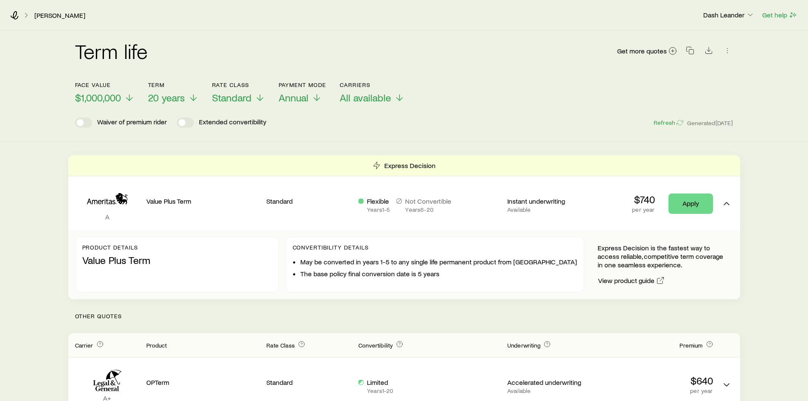
click at [405, 130] on div "Term life Get more quotes Face value $1,000,000 Term 20 years Rate Class Standa…" at bounding box center [404, 86] width 808 height 111
click at [423, 128] on div "Term life Get more quotes Face value $1,000,000 Term 20 years Rate Class Standa…" at bounding box center [404, 86] width 808 height 111
click at [390, 129] on div "Term life Get more quotes Face value $1,000,000 Term 20 years Rate Class Standa…" at bounding box center [404, 86] width 808 height 111
click at [361, 127] on div "Waiver of premium rider Extended convertibility Refresh Generated [DATE]" at bounding box center [404, 123] width 659 height 10
click at [372, 127] on div "Waiver of premium rider Extended convertibility Refresh Generated [DATE]" at bounding box center [404, 123] width 659 height 10
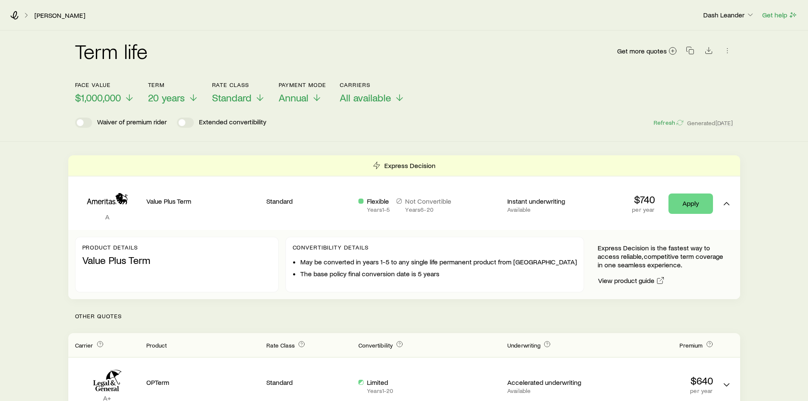
click at [380, 127] on div "Waiver of premium rider Extended convertibility Refresh Generated [DATE]" at bounding box center [404, 123] width 659 height 10
drag, startPoint x: 371, startPoint y: 116, endPoint x: 357, endPoint y: 98, distance: 23.5
drag, startPoint x: 357, startPoint y: 98, endPoint x: 310, endPoint y: 132, distance: 57.4
click at [310, 132] on div "Term life Get more quotes Face value $1,000,000 Term 20 years Rate Class Standa…" at bounding box center [404, 86] width 808 height 111
click at [93, 98] on span "$1,000,000" at bounding box center [98, 98] width 46 height 12
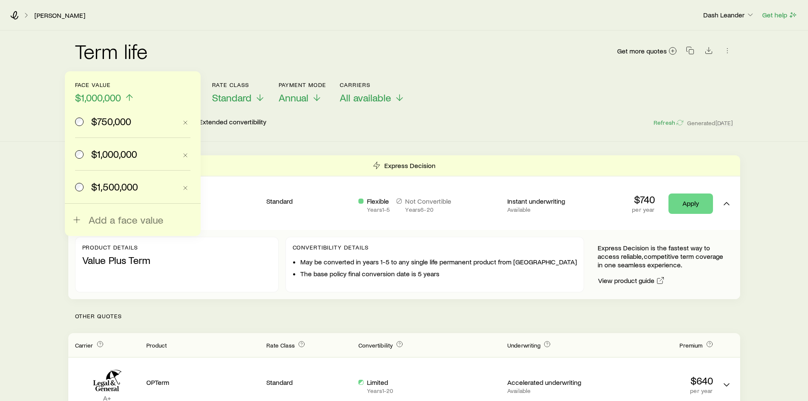
click at [337, 130] on div "Term life Get more quotes Face value $1,000,000 $750,000 $1,000,000 $1,500,000 …" at bounding box center [404, 86] width 808 height 111
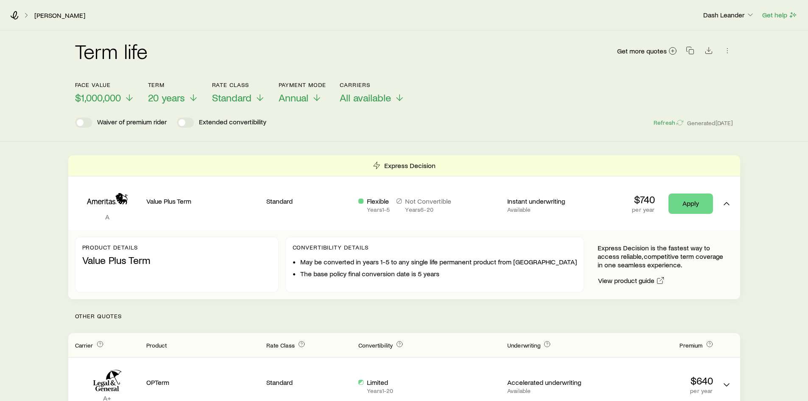
click at [104, 120] on p "Waiver of premium rider" at bounding box center [132, 123] width 70 height 10
click at [98, 92] on span "$1,000,000" at bounding box center [98, 98] width 46 height 12
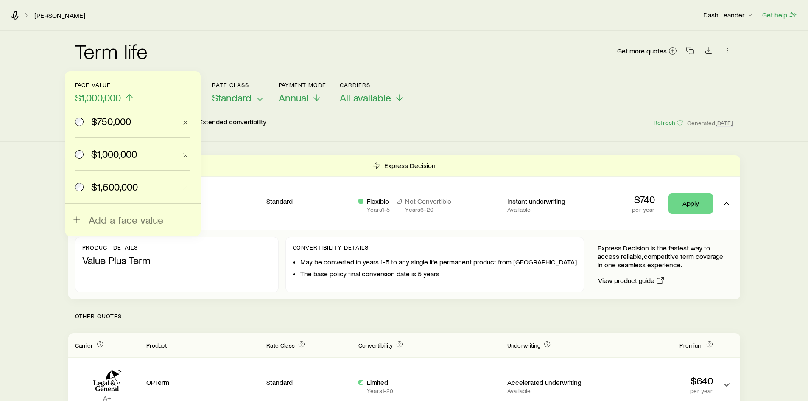
click at [99, 183] on span "$1,500,000" at bounding box center [114, 187] width 47 height 12
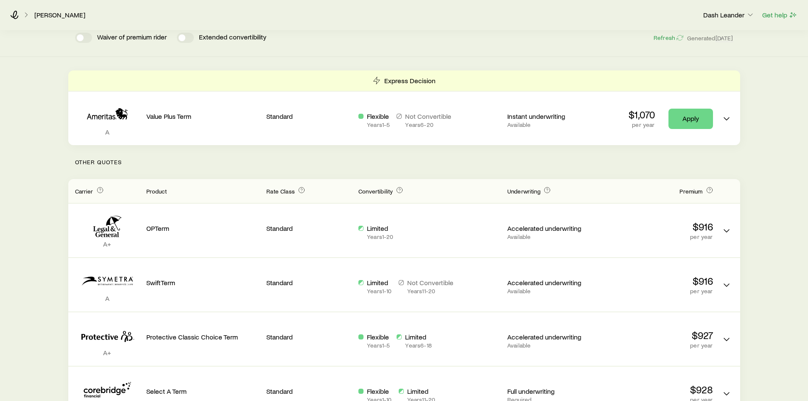
scroll to position [42, 0]
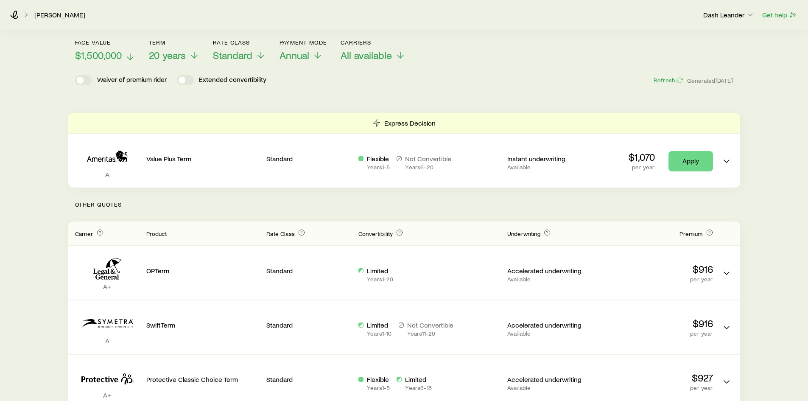
click at [105, 55] on span "$1,500,000" at bounding box center [98, 55] width 47 height 12
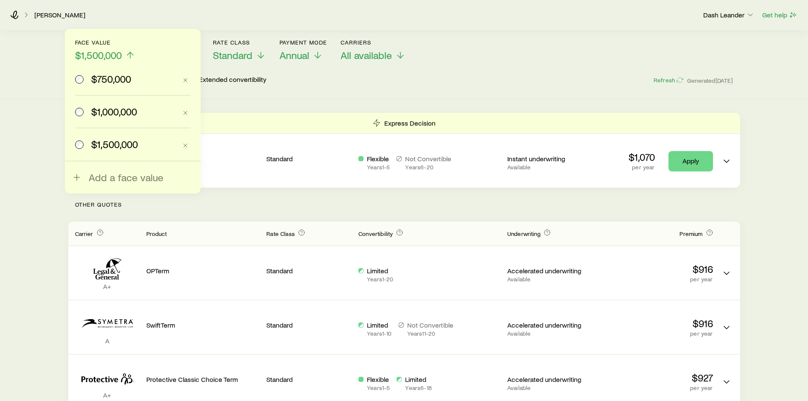
click at [108, 110] on span "$1,000,000" at bounding box center [114, 112] width 46 height 12
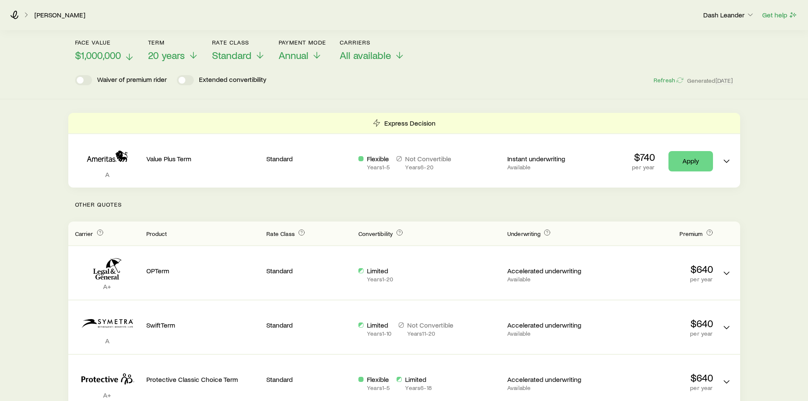
click at [98, 56] on span "$1,000,000" at bounding box center [98, 55] width 46 height 12
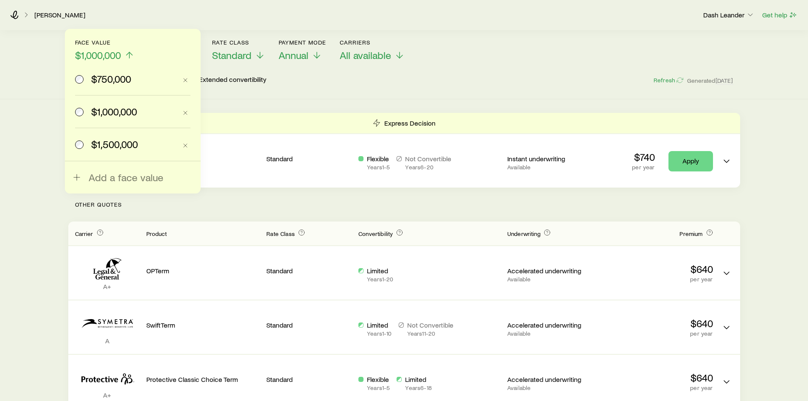
click at [333, 95] on div "Term life Get more quotes Face value $1,000,000 $750,000 $1,000,000 $1,500,000 …" at bounding box center [404, 43] width 808 height 111
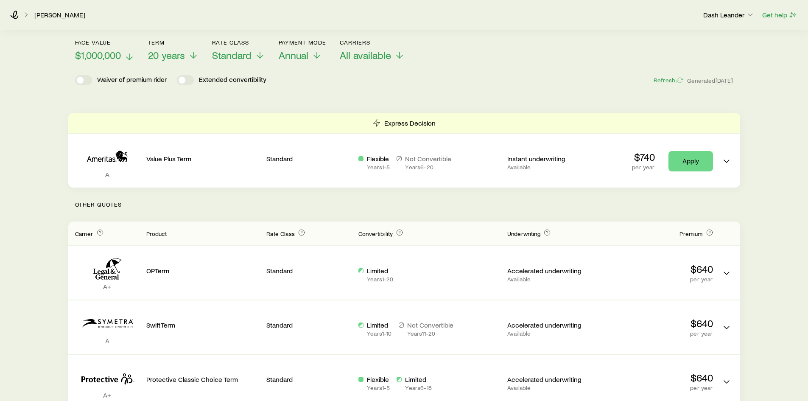
click at [93, 53] on span "$1,000,000" at bounding box center [98, 55] width 46 height 12
drag, startPoint x: 337, startPoint y: 90, endPoint x: 190, endPoint y: 83, distance: 147.0
click at [337, 90] on div "Term life Get more quotes Face value $1,000,000 Term 20 years Rate Class Standa…" at bounding box center [404, 43] width 808 height 111
click at [101, 64] on header "Face value $1,000,000 Term 20 years Rate Class Standard Payment Mode Annual Car…" at bounding box center [404, 62] width 659 height 46
drag, startPoint x: 364, startPoint y: 84, endPoint x: 357, endPoint y: 84, distance: 6.8
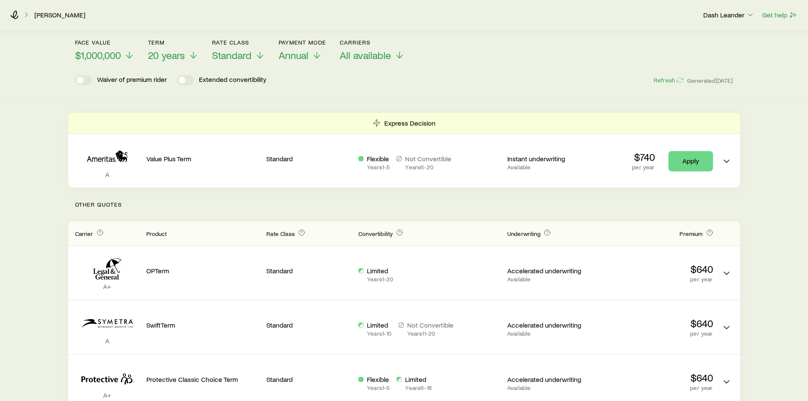
click at [362, 84] on div "Waiver of premium rider Extended convertibility Refresh Generated [DATE]" at bounding box center [404, 80] width 659 height 10
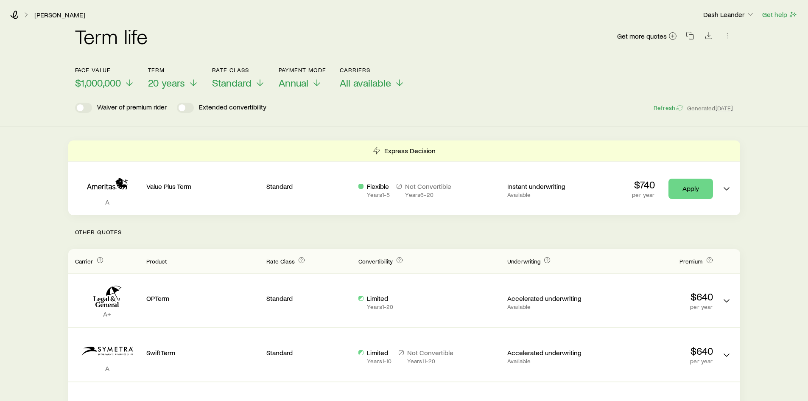
scroll to position [0, 0]
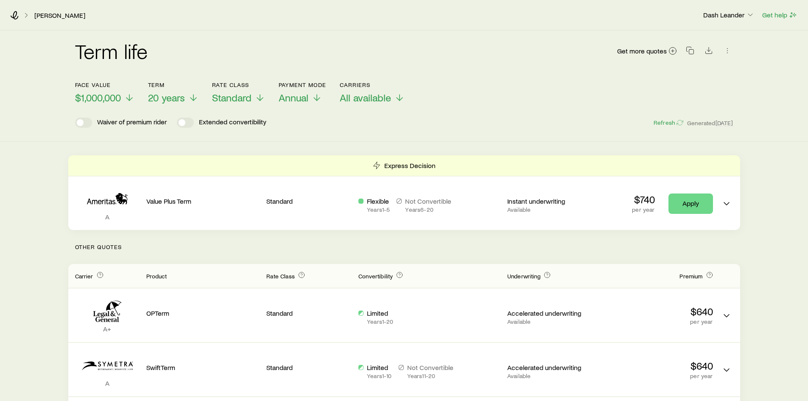
click at [416, 253] on p "Other Quotes" at bounding box center [404, 247] width 672 height 34
click at [389, 249] on p "Other Quotes" at bounding box center [404, 247] width 672 height 34
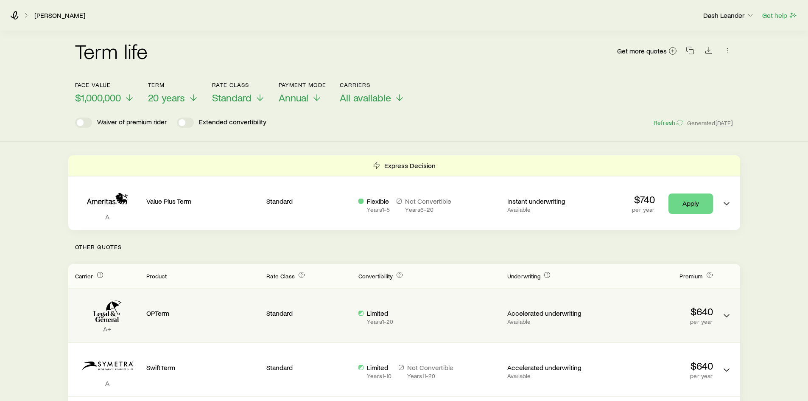
scroll to position [85, 0]
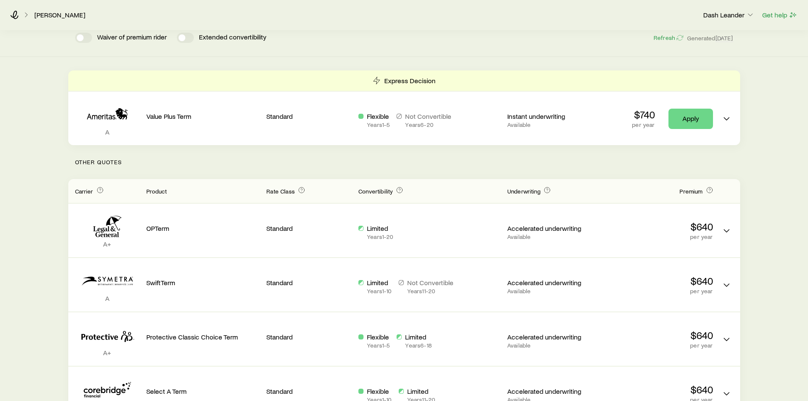
click at [386, 163] on p "Other Quotes" at bounding box center [404, 162] width 672 height 34
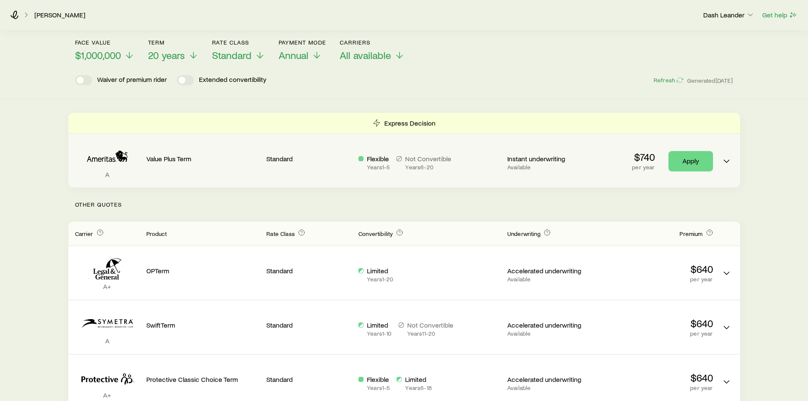
drag, startPoint x: 378, startPoint y: 208, endPoint x: 382, endPoint y: 183, distance: 25.9
click at [377, 208] on p "Other Quotes" at bounding box center [404, 205] width 672 height 34
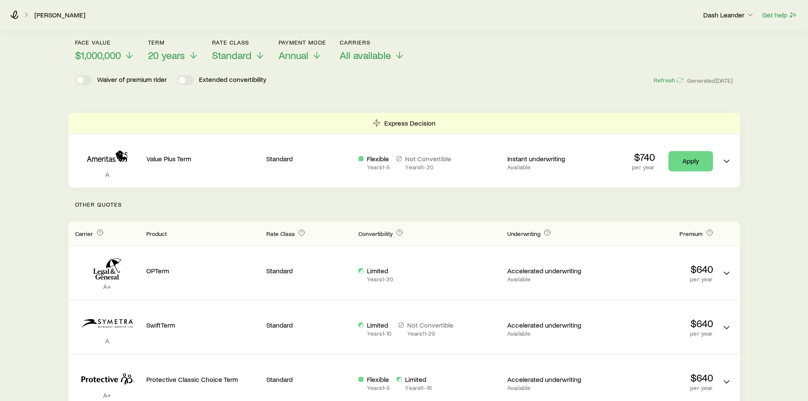
click at [383, 208] on p "Other Quotes" at bounding box center [404, 205] width 672 height 34
click at [378, 208] on p "Other Quotes" at bounding box center [404, 205] width 672 height 34
click at [396, 203] on p "Other Quotes" at bounding box center [404, 205] width 672 height 34
click at [415, 204] on p "Other Quotes" at bounding box center [404, 205] width 672 height 34
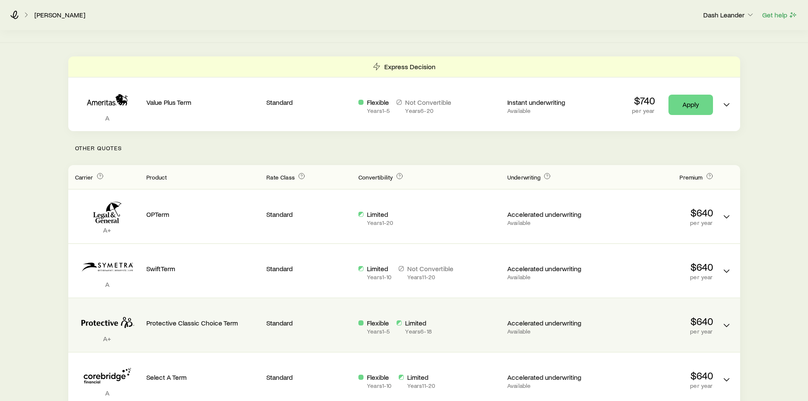
scroll to position [85, 0]
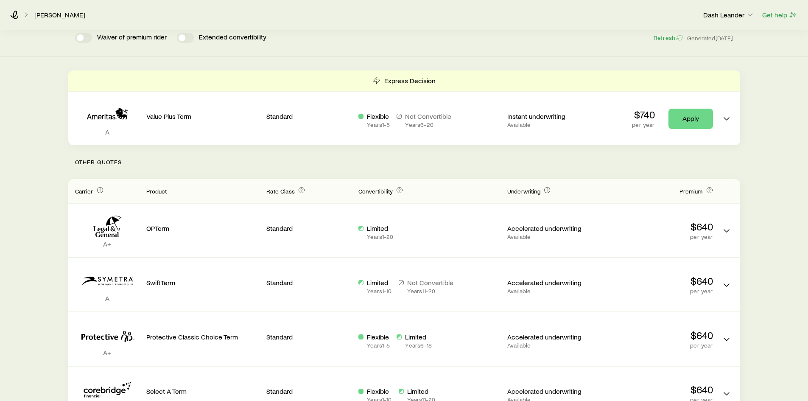
click at [401, 154] on p "Other Quotes" at bounding box center [404, 162] width 672 height 34
click at [390, 160] on p "Other Quotes" at bounding box center [404, 162] width 672 height 34
click at [393, 160] on p "Other Quotes" at bounding box center [404, 162] width 672 height 34
click at [393, 163] on p "Other Quotes" at bounding box center [404, 162] width 672 height 34
click at [377, 169] on p "Other Quotes" at bounding box center [404, 162] width 672 height 34
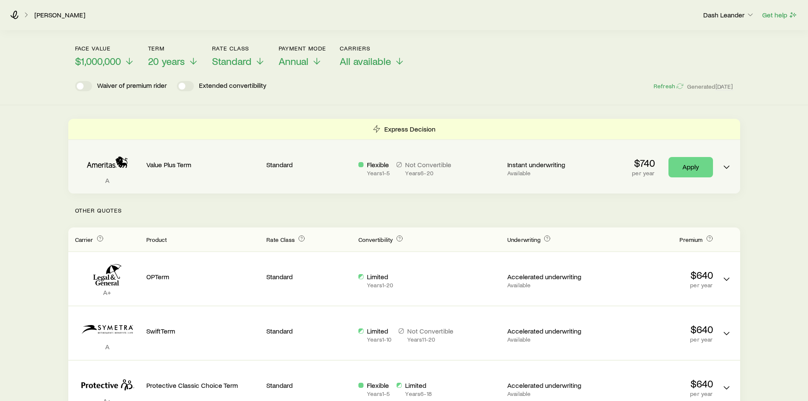
scroll to position [0, 0]
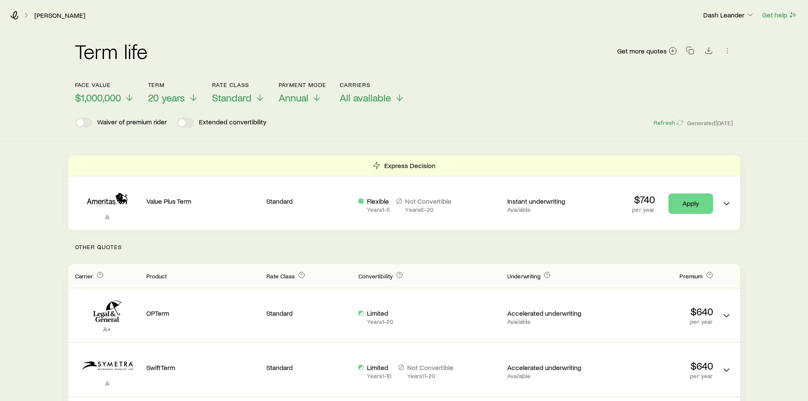
drag, startPoint x: 396, startPoint y: 129, endPoint x: 330, endPoint y: 96, distance: 73.6
click at [395, 129] on div "Term life Get more quotes Face value $1,000,000 Term 20 years Rate Class Standa…" at bounding box center [404, 86] width 808 height 111
click at [397, 129] on div "Term life Get more quotes Face value $1,000,000 Term 20 years Rate Class Standa…" at bounding box center [404, 86] width 808 height 111
click at [114, 98] on span "$1,000,000" at bounding box center [98, 98] width 46 height 12
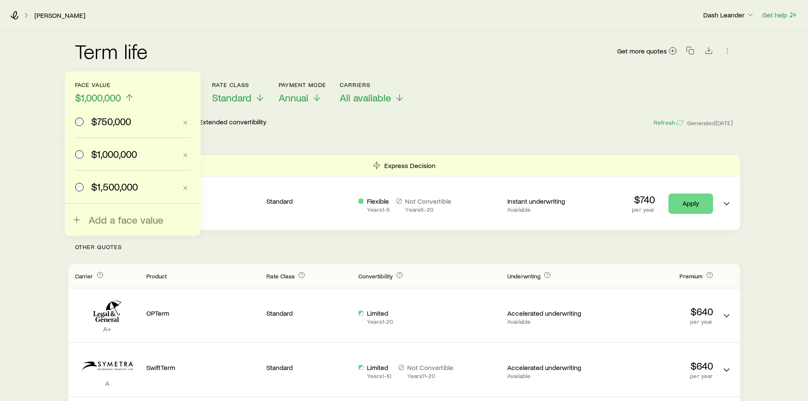
click at [385, 126] on div "Waiver of premium rider Extended convertibility Refresh Generated [DATE]" at bounding box center [404, 123] width 659 height 10
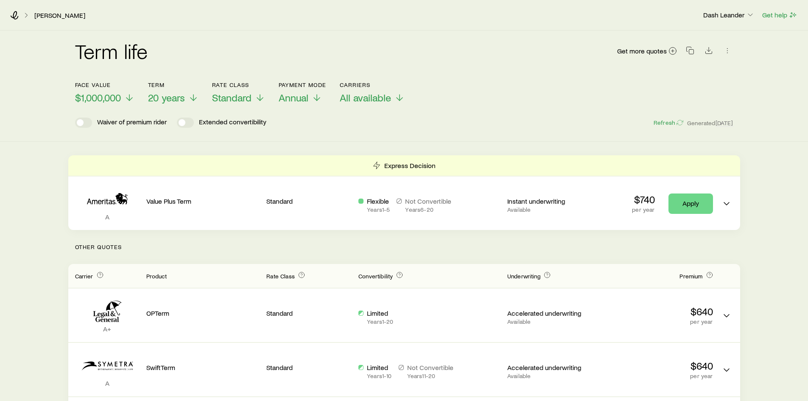
click at [396, 123] on div "Waiver of premium rider Extended convertibility Refresh Generated [DATE]" at bounding box center [404, 123] width 659 height 10
click at [399, 128] on div "Term life Get more quotes Face value $1,000,000 Term 20 years Rate Class Standa…" at bounding box center [404, 86] width 808 height 111
click at [404, 126] on div "Waiver of premium rider Extended convertibility Refresh Generated [DATE]" at bounding box center [404, 123] width 659 height 10
click at [400, 127] on div "Waiver of premium rider Extended convertibility Refresh Generated [DATE]" at bounding box center [404, 123] width 659 height 10
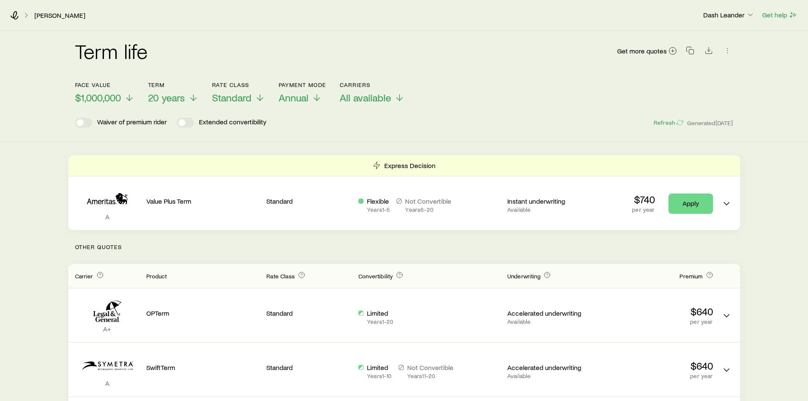
click at [395, 128] on div "Term life Get more quotes Face value $1,000,000 Term 20 years Rate Class Standa…" at bounding box center [404, 86] width 808 height 111
click at [385, 134] on div "Term life Get more quotes Face value $1,000,000 Term 20 years Rate Class Standa…" at bounding box center [404, 86] width 808 height 111
click at [407, 133] on div "Term life Get more quotes Face value $1,000,000 Term 20 years Rate Class Standa…" at bounding box center [404, 86] width 808 height 111
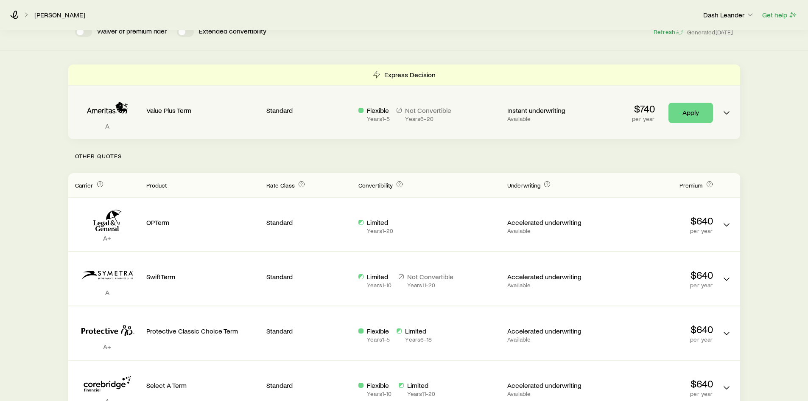
scroll to position [42, 0]
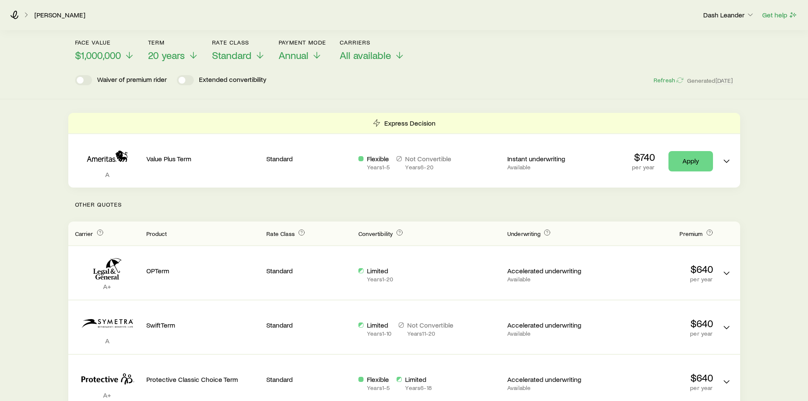
click at [402, 90] on div "Term life Get more quotes Face value $1,000,000 Term 20 years Rate Class Standa…" at bounding box center [404, 43] width 808 height 111
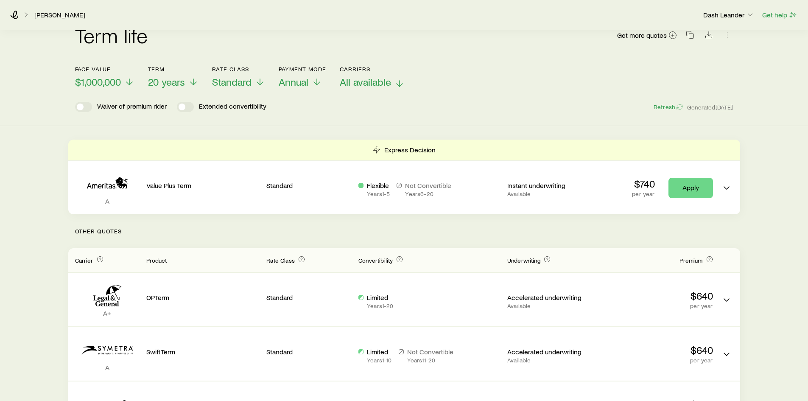
scroll to position [0, 0]
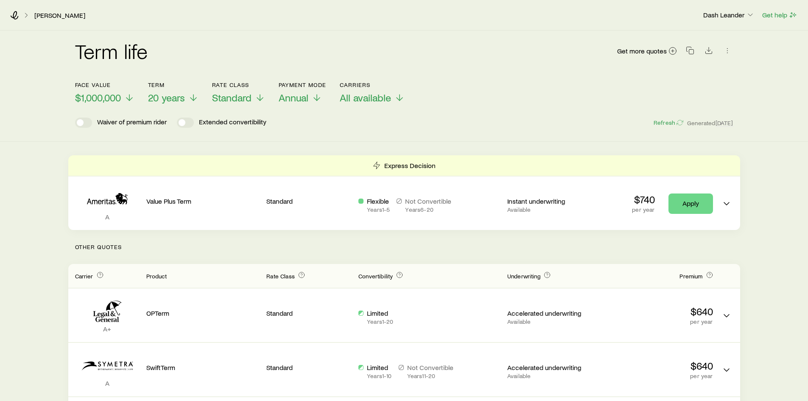
click at [403, 125] on div "Waiver of premium rider Extended convertibility Refresh Generated [DATE]" at bounding box center [404, 123] width 659 height 10
click at [414, 131] on div "Term life Get more quotes Face value $1,000,000 Term 20 years Rate Class Standa…" at bounding box center [404, 86] width 808 height 111
click at [407, 133] on div "Term life Get more quotes Face value $1,000,000 Term 20 years Rate Class Standa…" at bounding box center [404, 86] width 808 height 111
drag, startPoint x: 368, startPoint y: 121, endPoint x: 254, endPoint y: 3, distance: 164.8
click at [368, 119] on div "Waiver of premium rider Extended convertibility Refresh Generated [DATE]" at bounding box center [404, 123] width 659 height 10
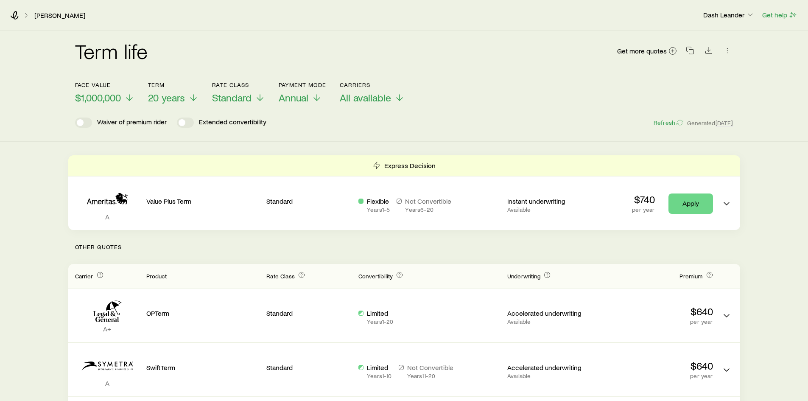
click at [389, 130] on div "Term life Get more quotes Face value $1,000,000 Term 20 years Rate Class Standa…" at bounding box center [404, 86] width 808 height 111
click at [394, 125] on div "Waiver of premium rider Extended convertibility Refresh Generated [DATE]" at bounding box center [404, 123] width 659 height 10
click at [392, 130] on div "Term life Get more quotes Face value $1,000,000 Term 20 years Rate Class Standa…" at bounding box center [404, 86] width 808 height 111
click at [391, 124] on div "Waiver of premium rider Extended convertibility Refresh Generated [DATE]" at bounding box center [404, 123] width 659 height 10
click at [387, 130] on div "Term life Get more quotes Face value $1,000,000 Term 20 years Rate Class Standa…" at bounding box center [404, 86] width 808 height 111
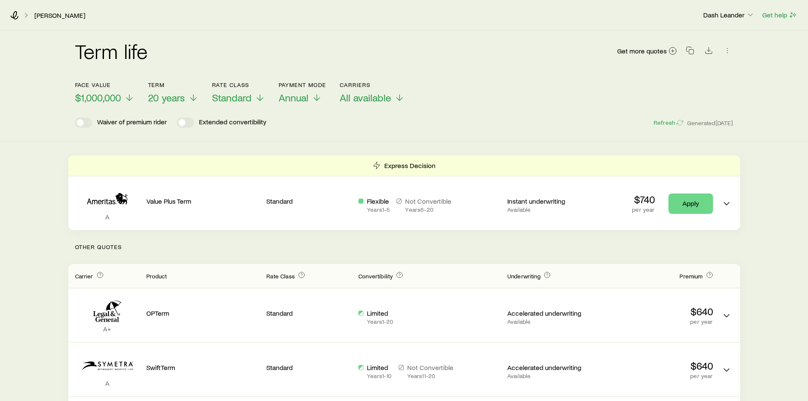
click at [390, 125] on div "Waiver of premium rider Extended convertibility Refresh Generated [DATE]" at bounding box center [404, 123] width 659 height 10
click at [385, 134] on div "Term life Get more quotes Face value $1,000,000 Term 20 years Rate Class Standa…" at bounding box center [404, 86] width 808 height 111
click at [383, 124] on div "Waiver of premium rider Extended convertibility Refresh Generated [DATE]" at bounding box center [404, 123] width 659 height 10
click at [392, 124] on div "Waiver of premium rider Extended convertibility Refresh Generated [DATE]" at bounding box center [404, 123] width 659 height 10
click at [387, 123] on div "Waiver of premium rider Extended convertibility Refresh Generated [DATE]" at bounding box center [404, 123] width 659 height 10
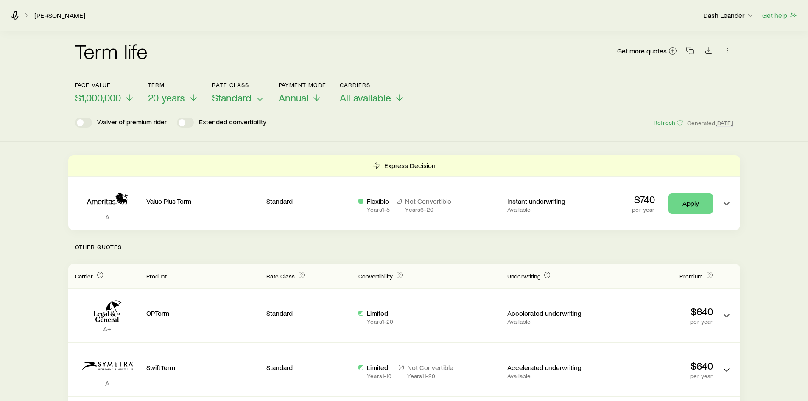
scroll to position [127, 0]
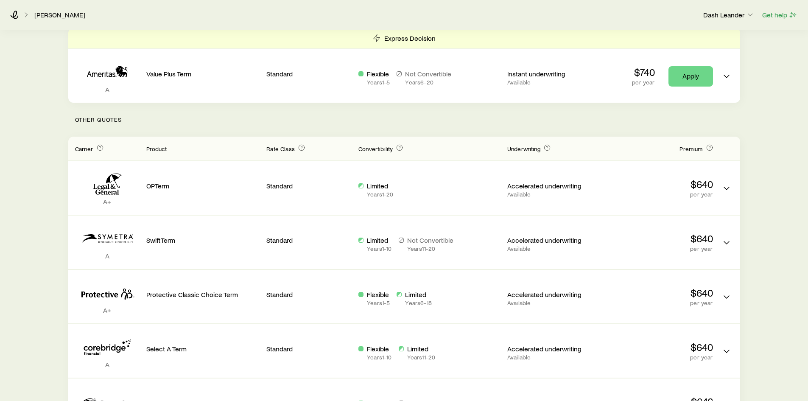
click at [390, 114] on p "Other Quotes" at bounding box center [404, 120] width 672 height 34
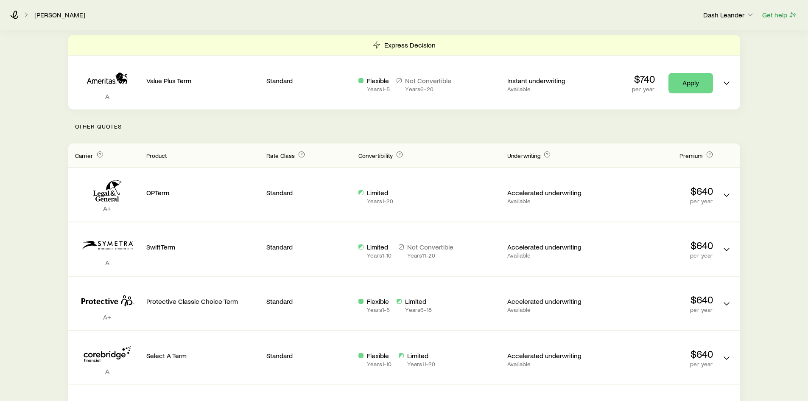
scroll to position [42, 0]
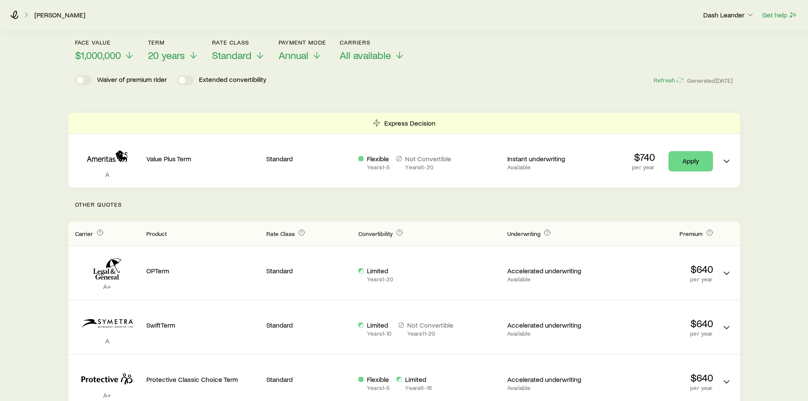
click at [413, 88] on div "Term life Get more quotes Face value $1,000,000 Term 20 years Rate Class Standa…" at bounding box center [404, 43] width 808 height 111
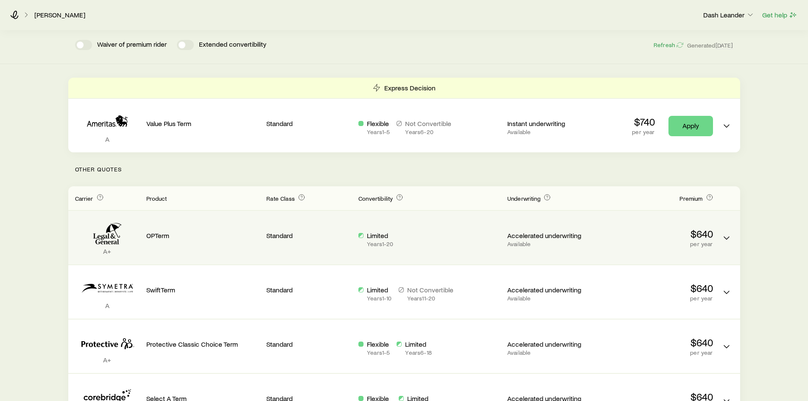
scroll to position [127, 0]
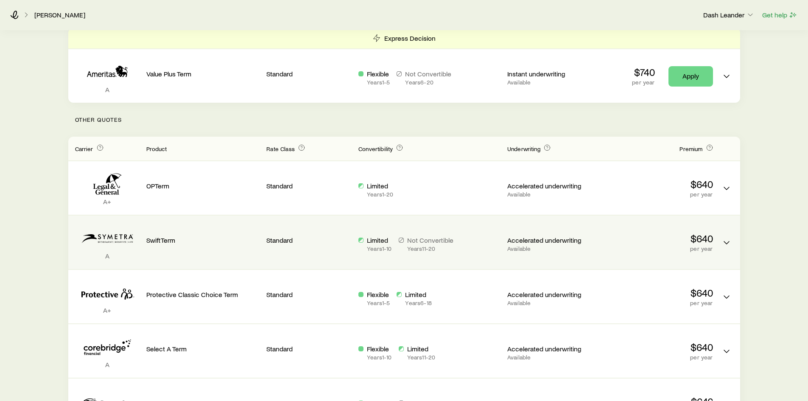
scroll to position [170, 0]
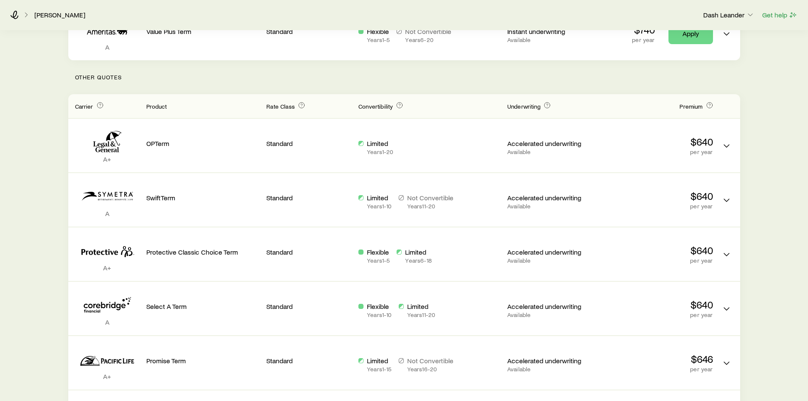
click at [771, 195] on div "Term life Get more quotes Face value $1,000,000 Term 20 years Rate Class Standa…" at bounding box center [404, 370] width 808 height 1018
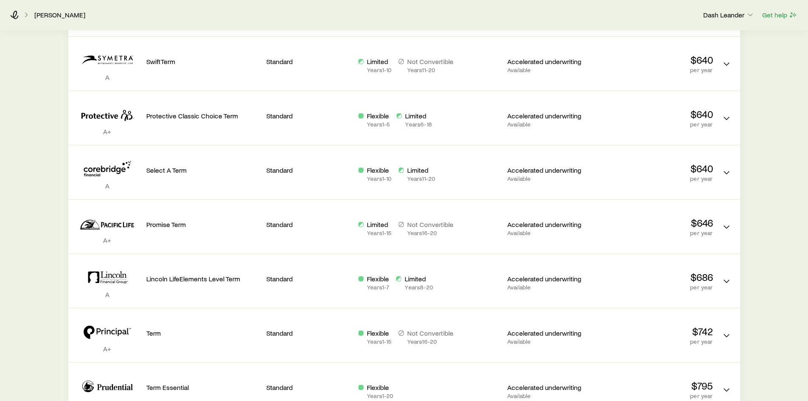
scroll to position [305, 0]
click at [777, 190] on div "Term life Get more quotes Face value $1,000,000 Term 20 years Rate Class Standa…" at bounding box center [404, 235] width 808 height 1018
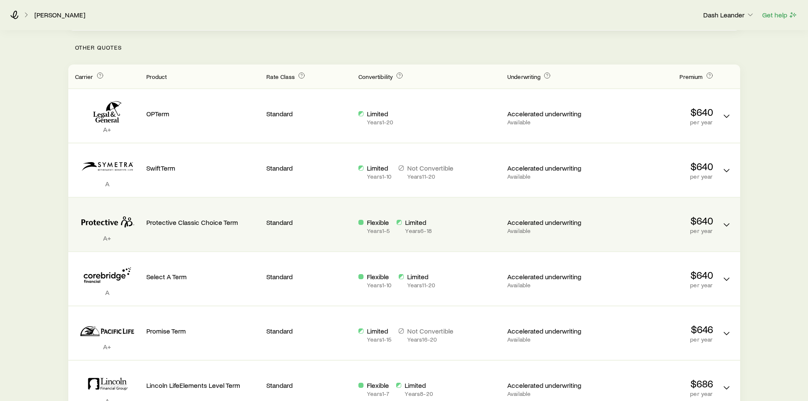
scroll to position [197, 0]
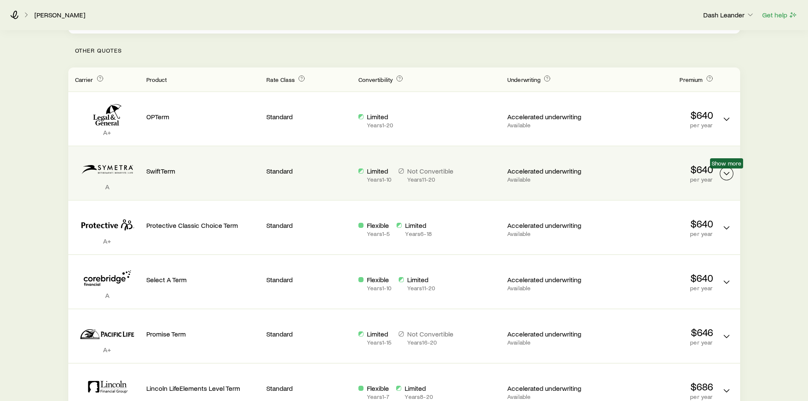
click at [732, 174] on icon "Term quotes" at bounding box center [727, 173] width 10 height 10
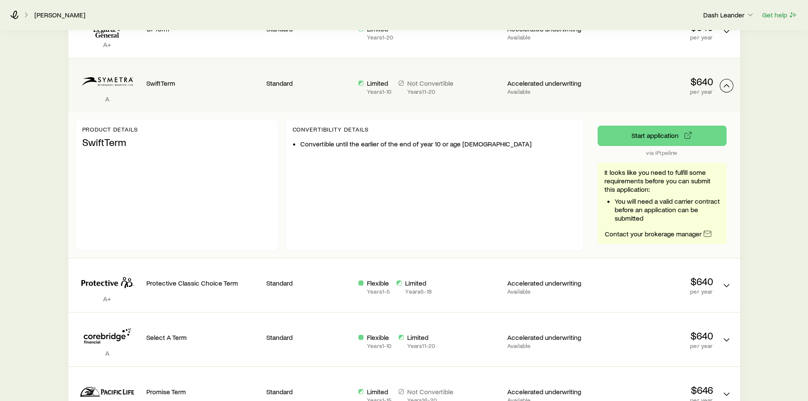
scroll to position [239, 0]
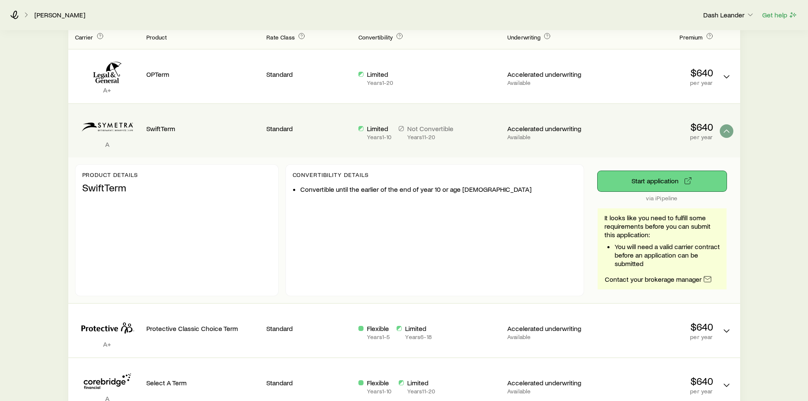
click at [650, 180] on button "Start application" at bounding box center [662, 181] width 129 height 20
